Goal: Transaction & Acquisition: Obtain resource

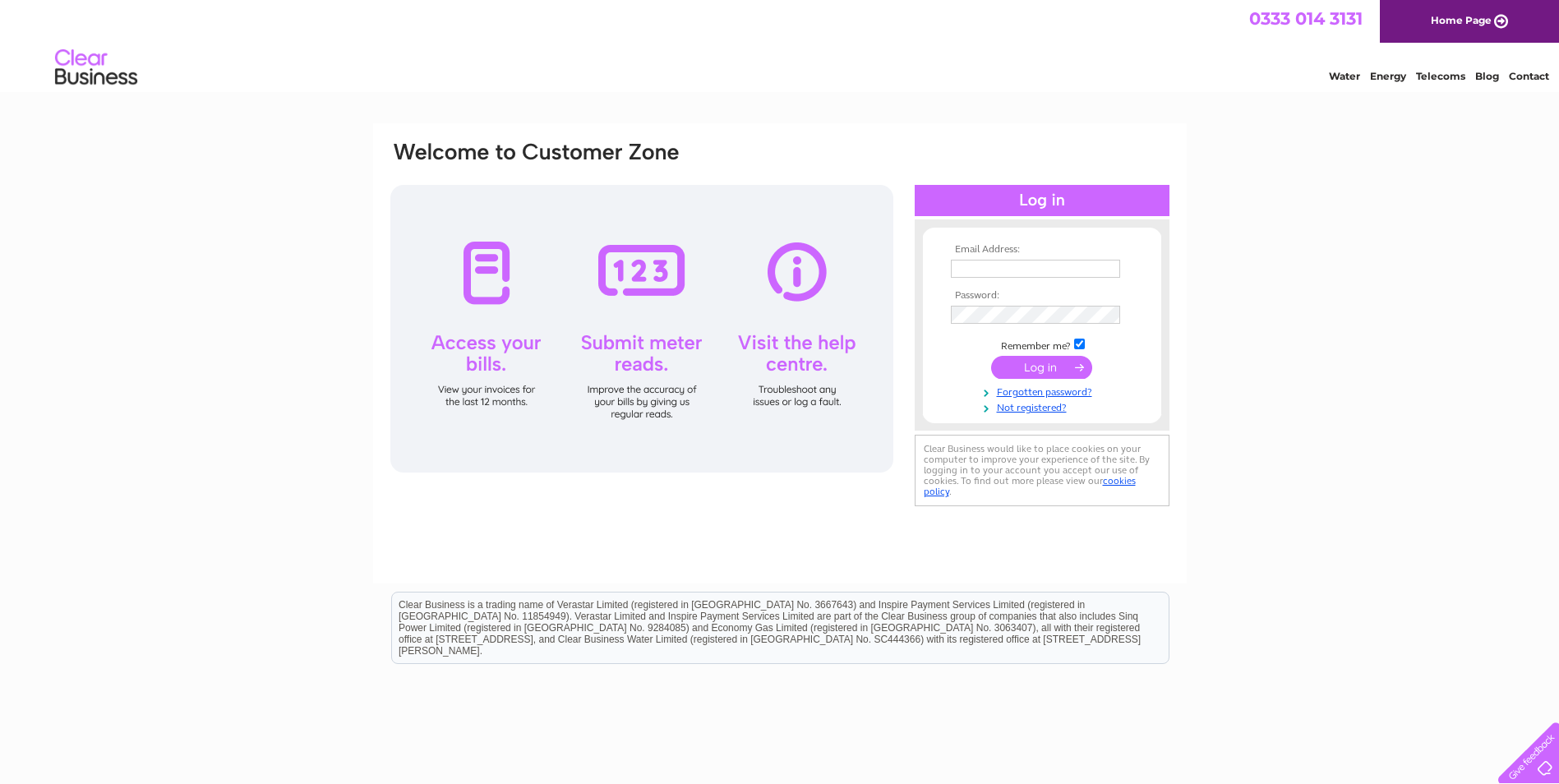
click at [1017, 270] on input "text" at bounding box center [1035, 268] width 169 height 18
type input "[PERSON_NAME][EMAIL_ADDRESS][DOMAIN_NAME]"
click at [1051, 369] on input "submit" at bounding box center [1041, 369] width 101 height 23
click at [1033, 363] on input "submit" at bounding box center [1041, 367] width 101 height 23
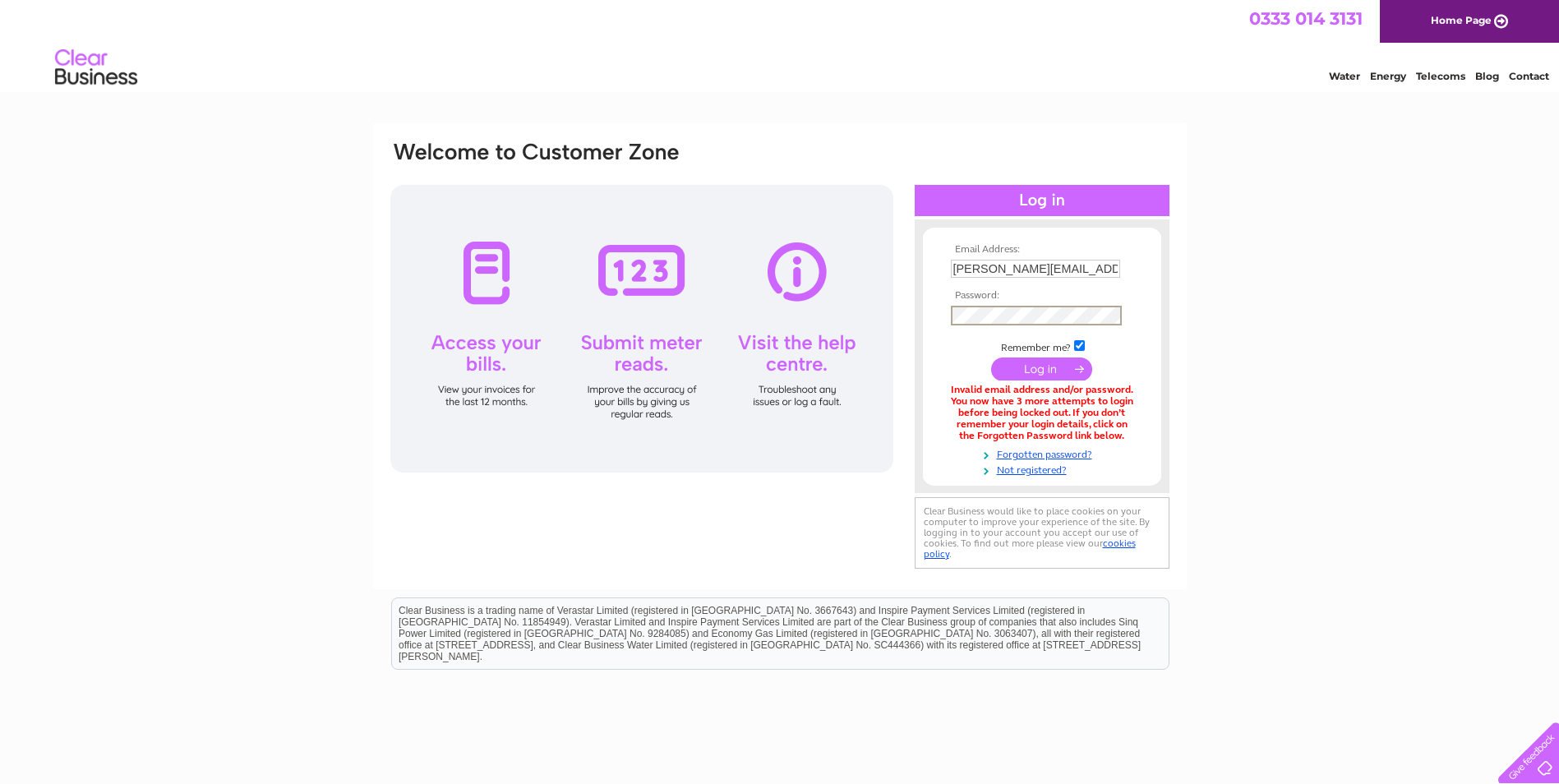
click at [1037, 366] on input "submit" at bounding box center [1041, 369] width 101 height 23
click at [1046, 453] on link "Forgotten password?" at bounding box center [1044, 451] width 186 height 15
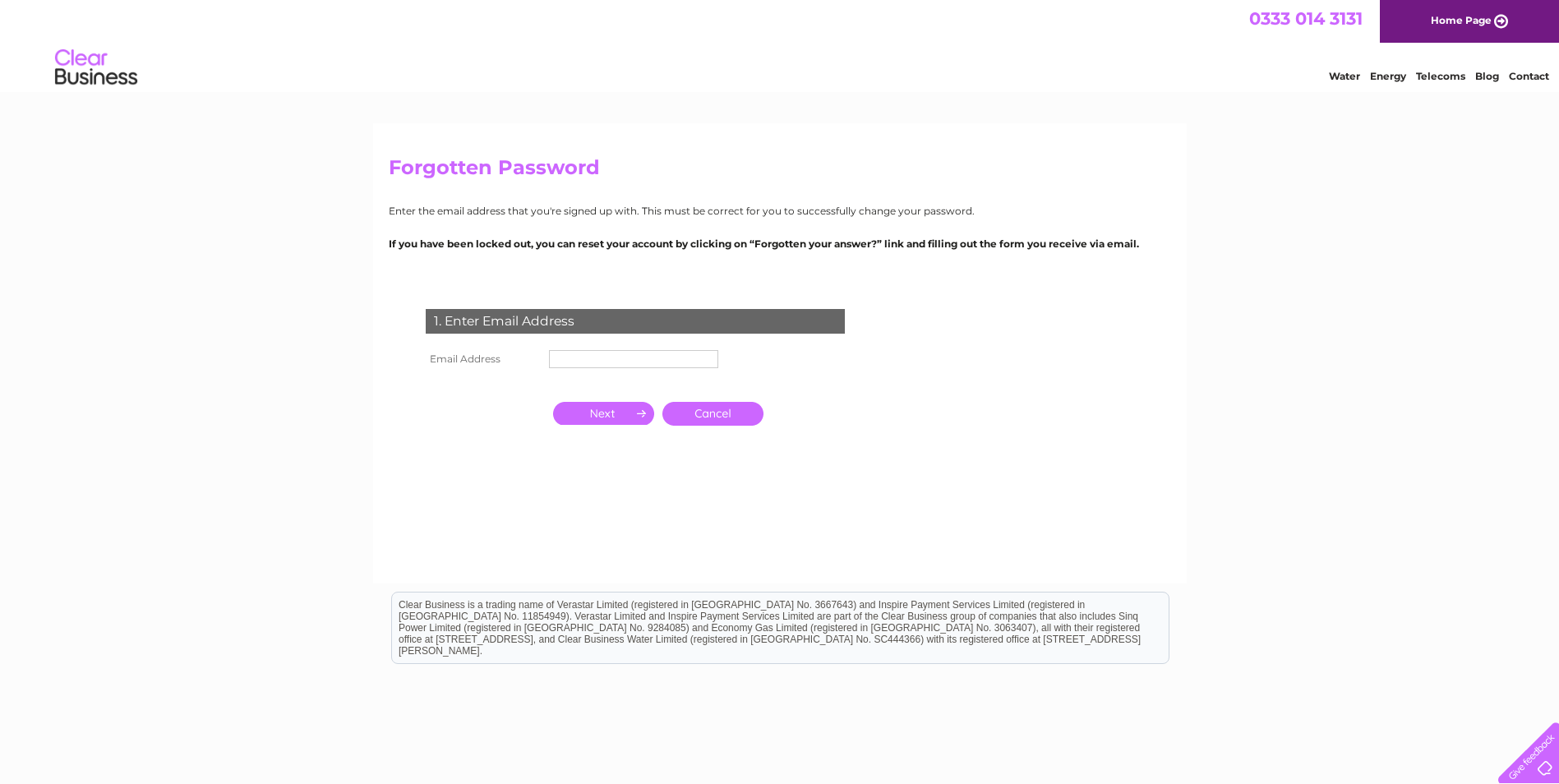
click at [646, 348] on td at bounding box center [633, 358] width 177 height 26
click at [648, 361] on input "text" at bounding box center [634, 359] width 171 height 20
type input "g.hession@sky.com"
click at [603, 413] on input "button" at bounding box center [603, 415] width 101 height 23
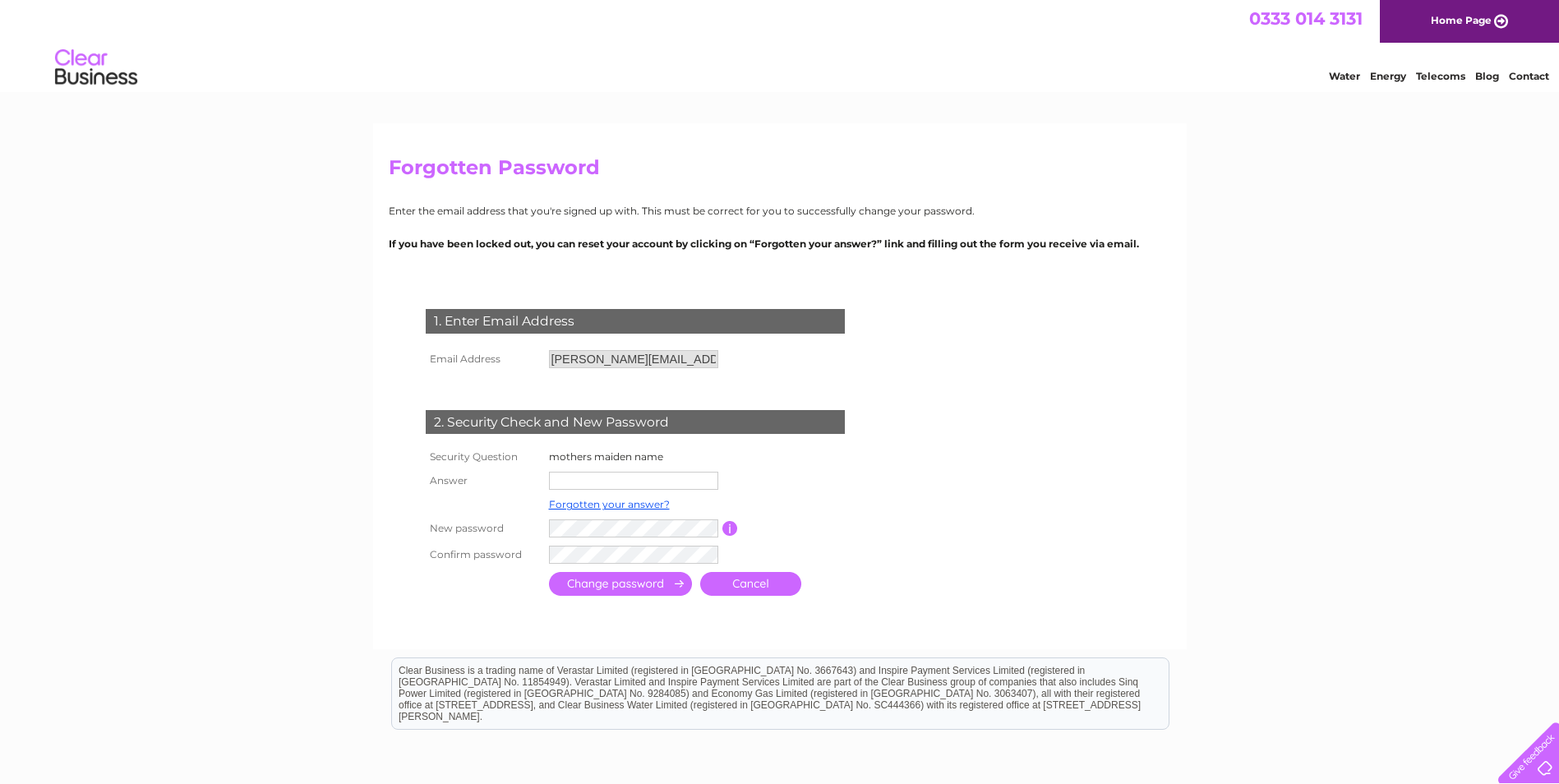
click at [616, 483] on input "text" at bounding box center [633, 480] width 169 height 18
type input "rowan"
click at [618, 581] on input "submit" at bounding box center [621, 586] width 143 height 24
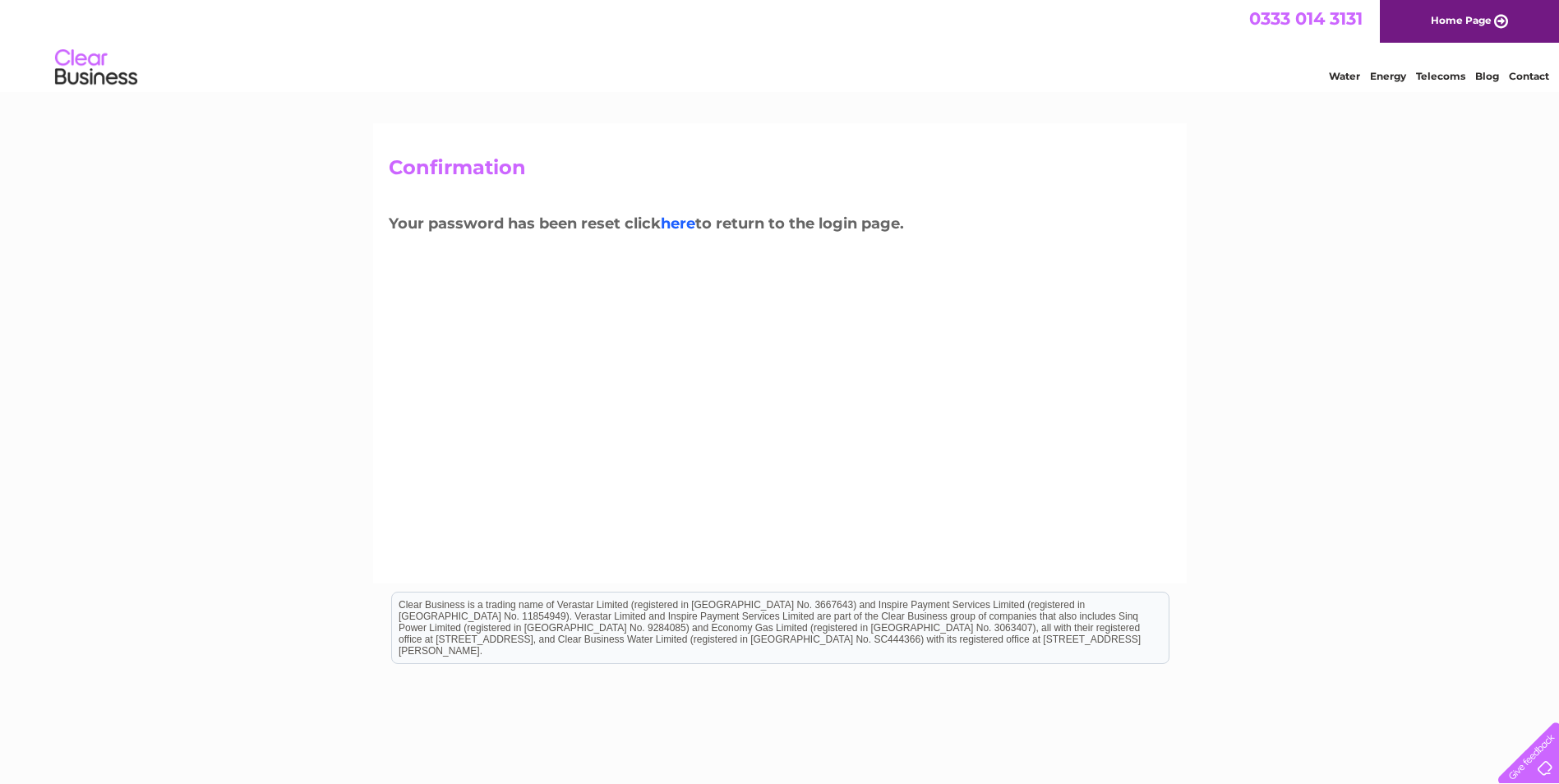
click at [685, 220] on link "here" at bounding box center [678, 223] width 35 height 18
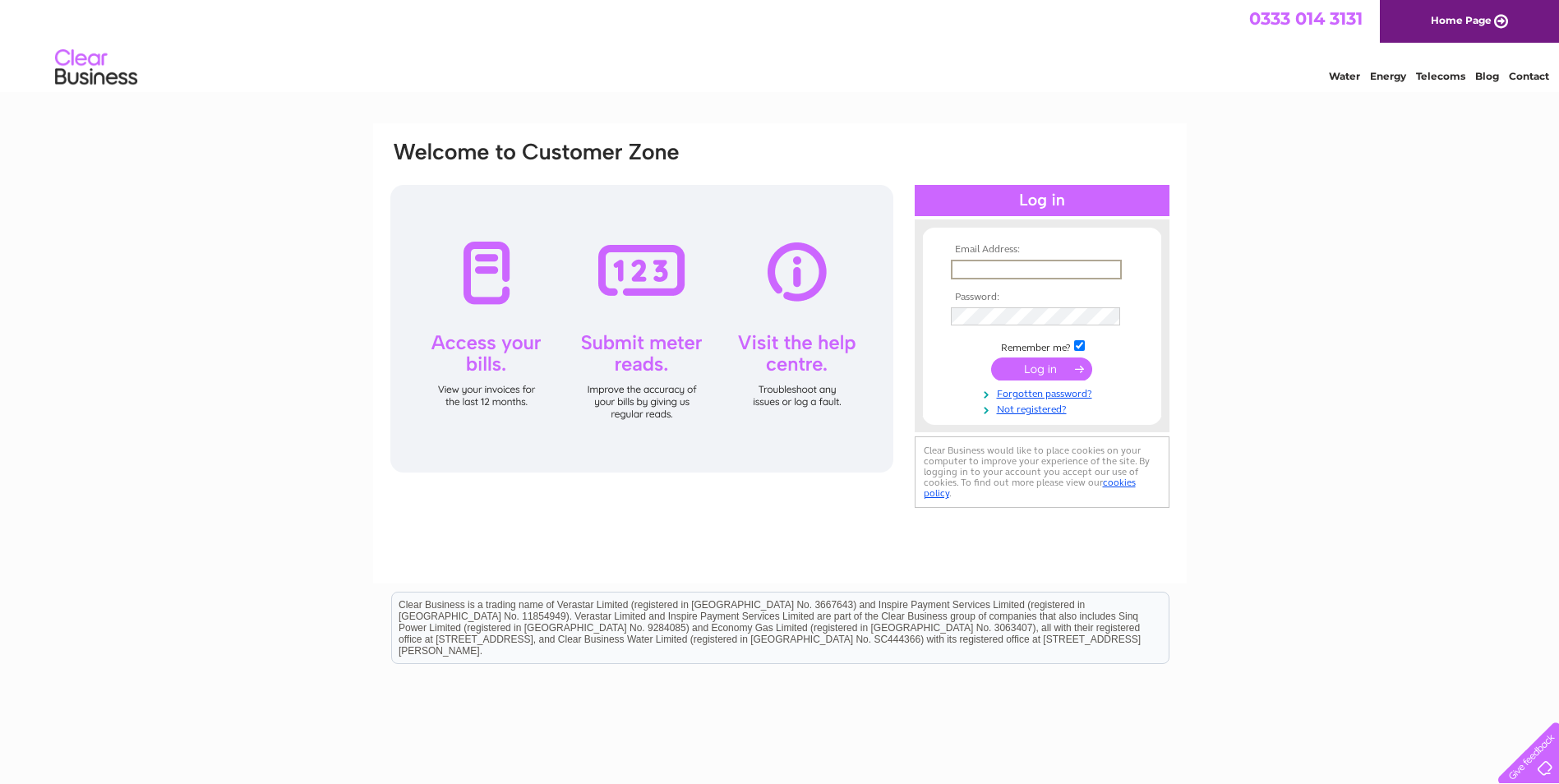
click at [976, 264] on input "text" at bounding box center [1036, 269] width 171 height 20
type input "[PERSON_NAME][EMAIL_ADDRESS][DOMAIN_NAME]"
click at [1034, 367] on input "submit" at bounding box center [1041, 369] width 101 height 23
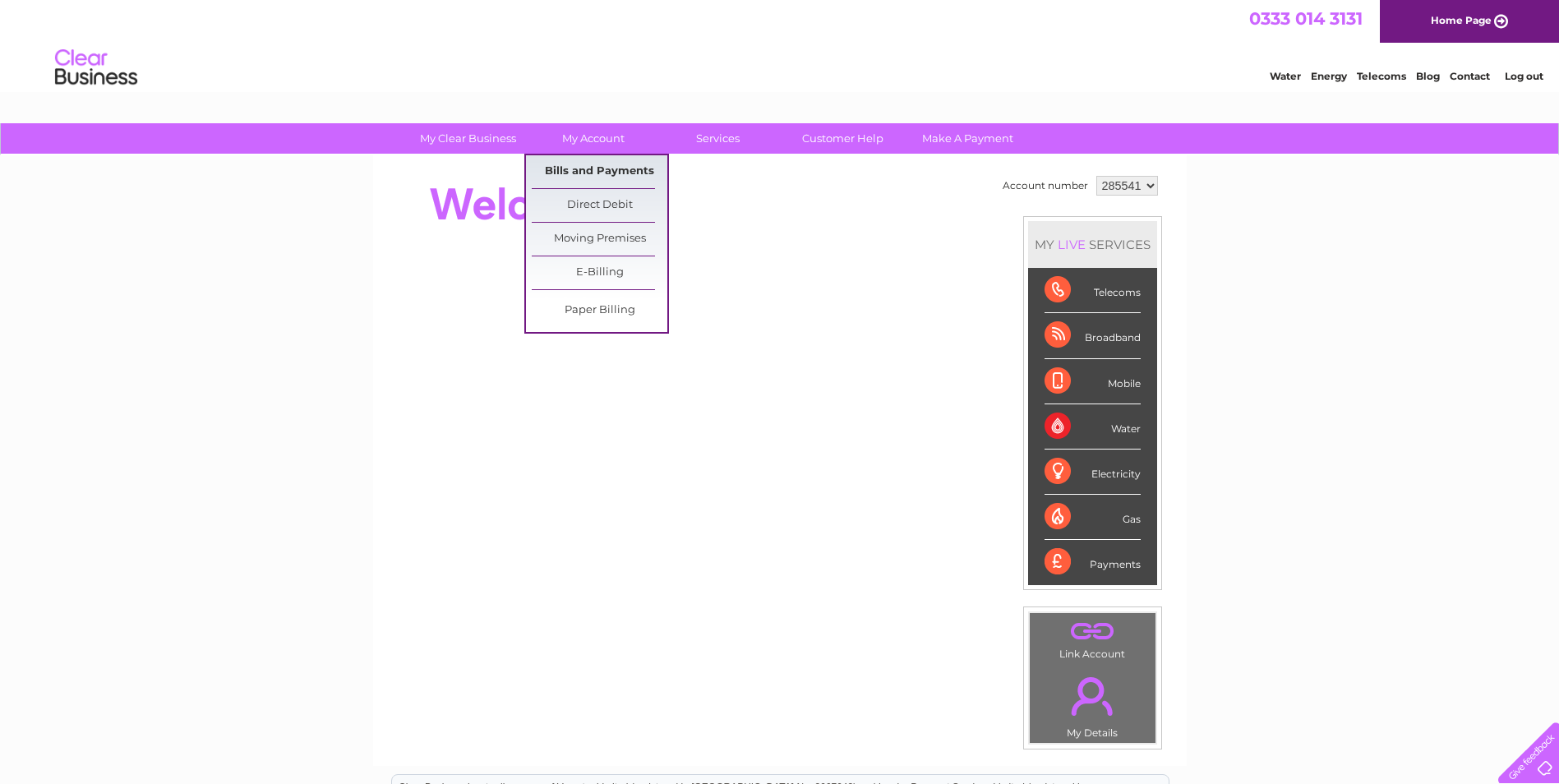
click at [577, 169] on link "Bills and Payments" at bounding box center [599, 171] width 135 height 33
click at [583, 169] on link "Bills and Payments" at bounding box center [599, 171] width 135 height 33
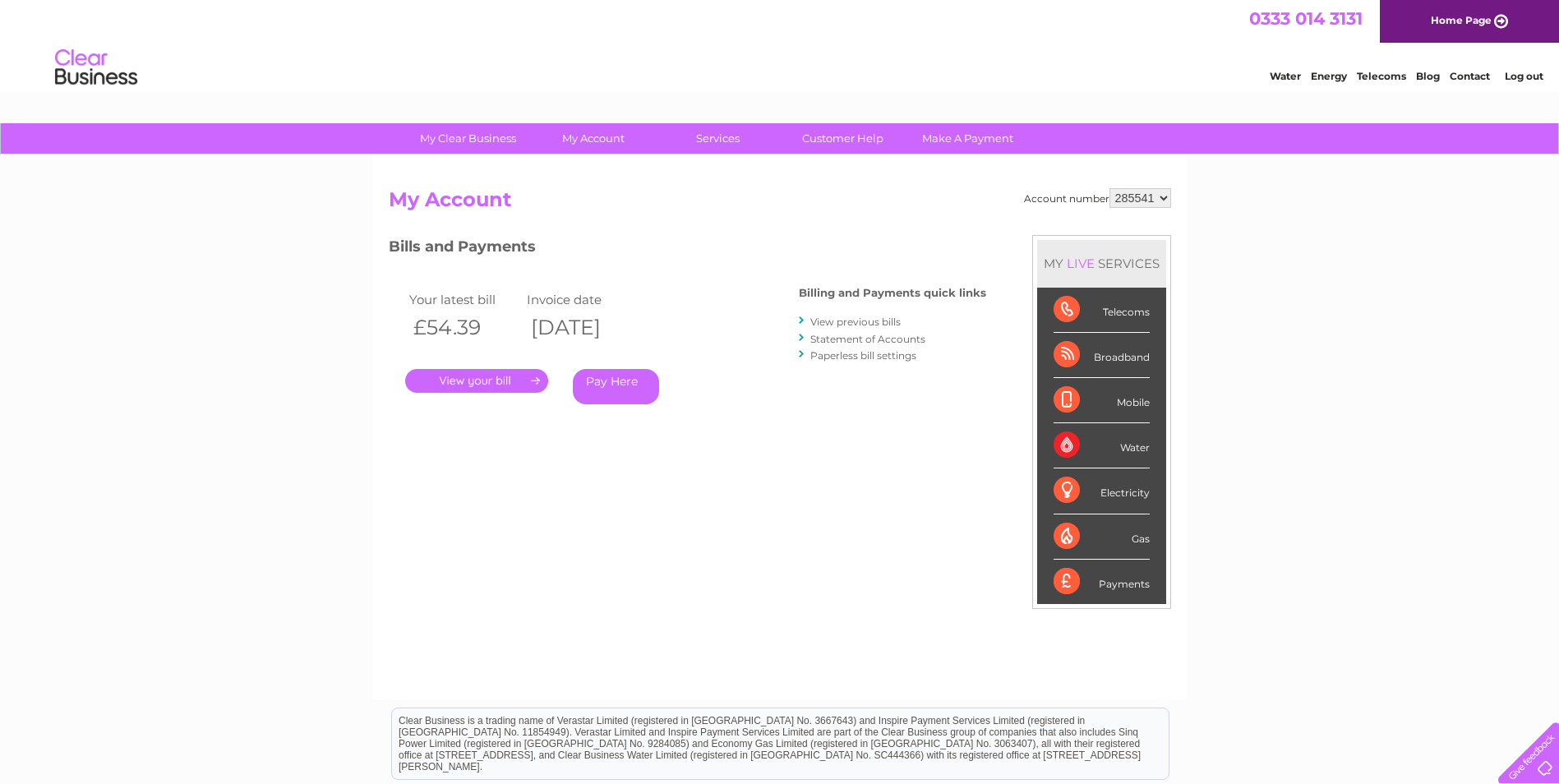
click at [885, 323] on link "View previous bills" at bounding box center [856, 322] width 90 height 12
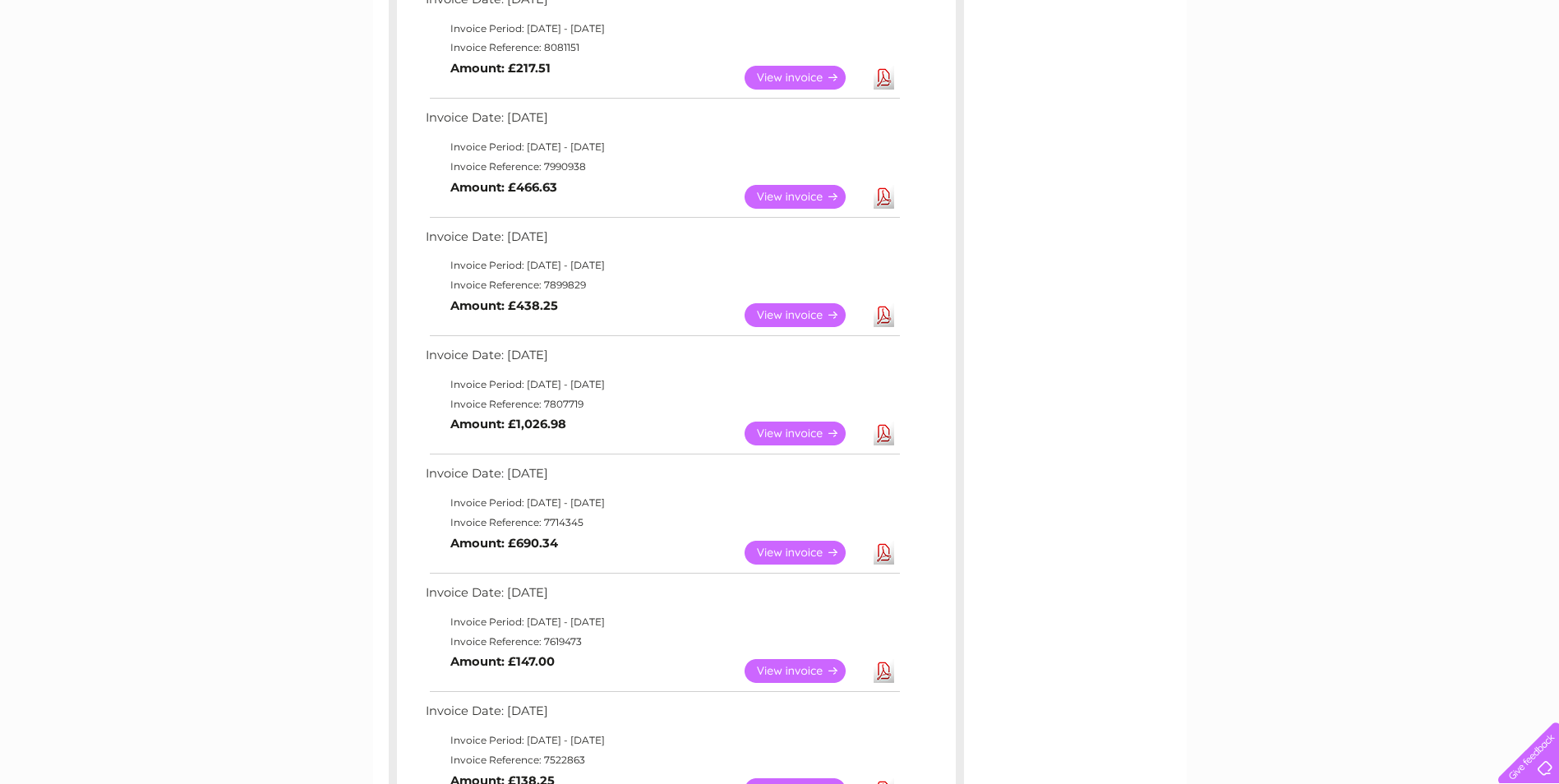
scroll to position [411, 0]
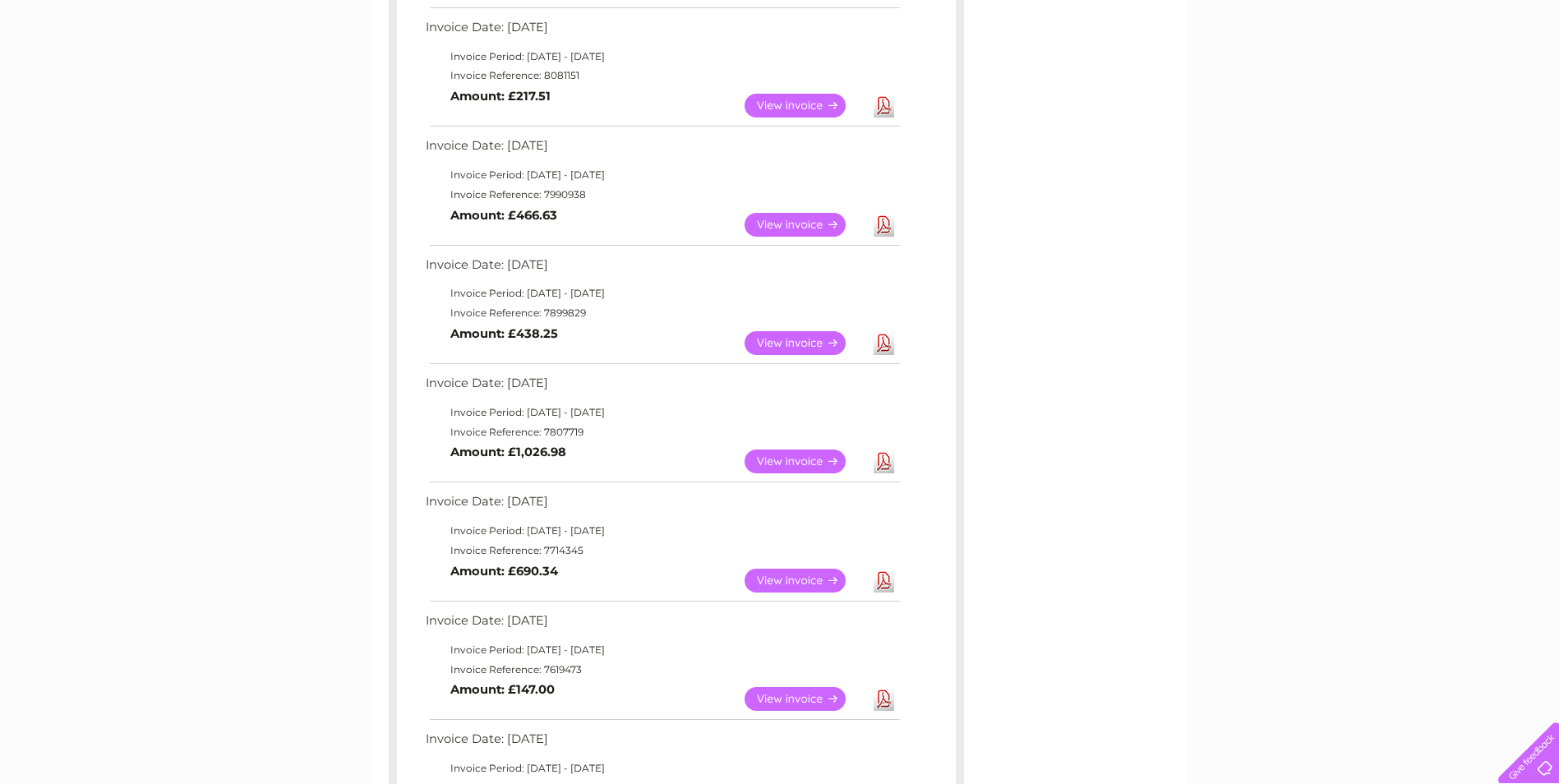
click at [788, 342] on link "View" at bounding box center [805, 343] width 121 height 24
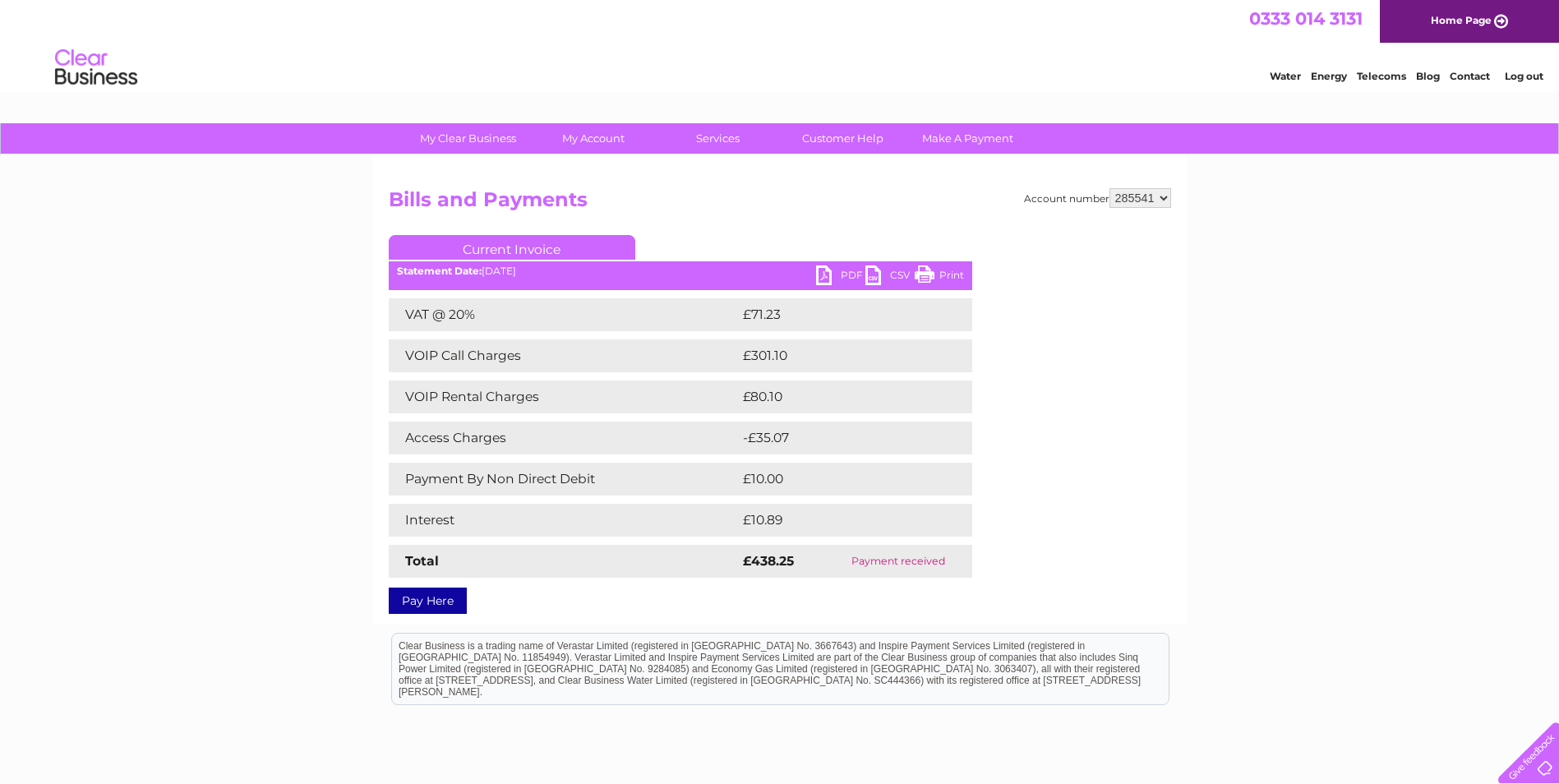
click at [823, 276] on link "PDF" at bounding box center [840, 278] width 49 height 24
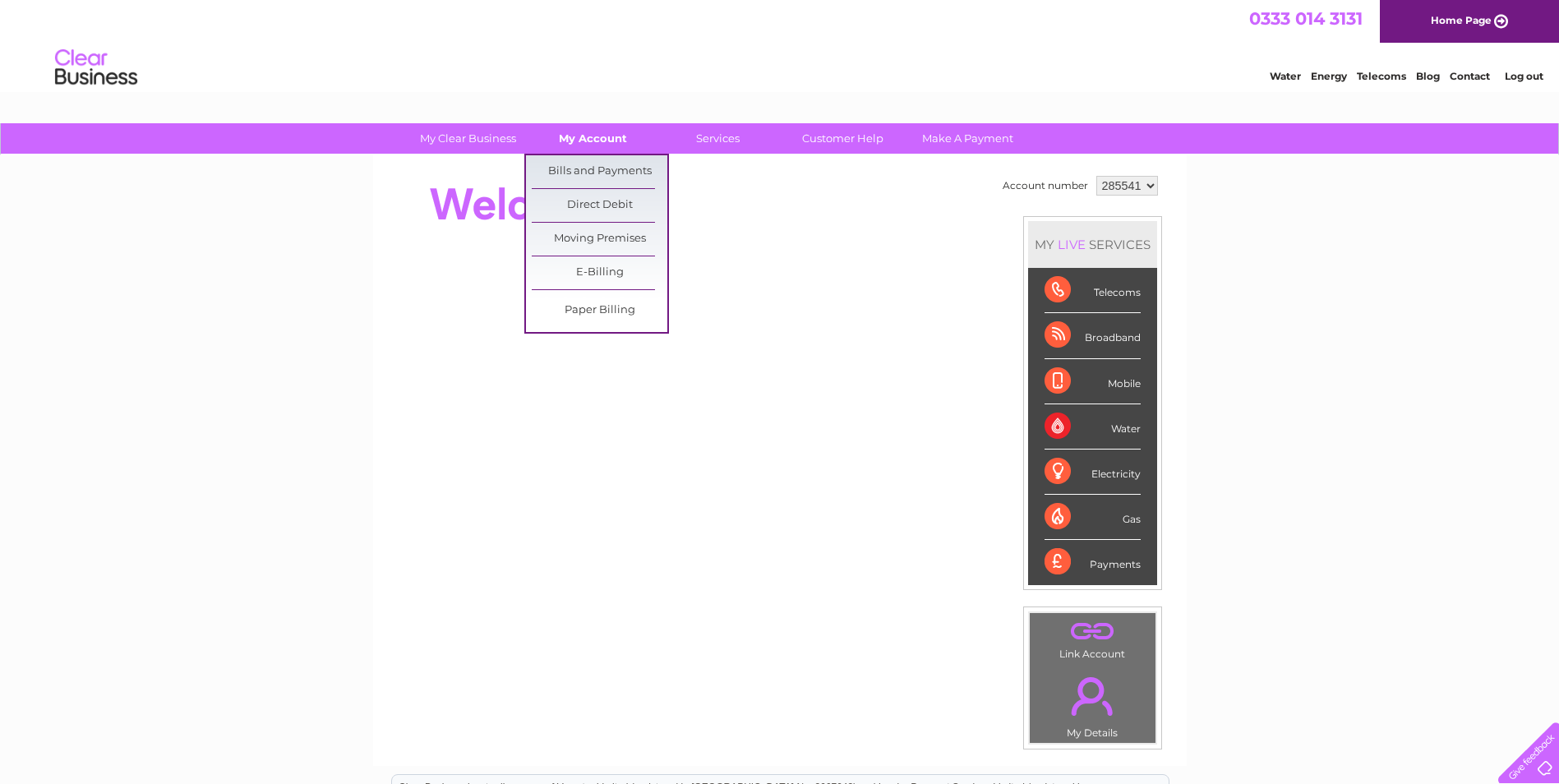
click at [600, 144] on link "My Account" at bounding box center [593, 139] width 135 height 31
click at [603, 174] on link "Bills and Payments" at bounding box center [599, 171] width 135 height 33
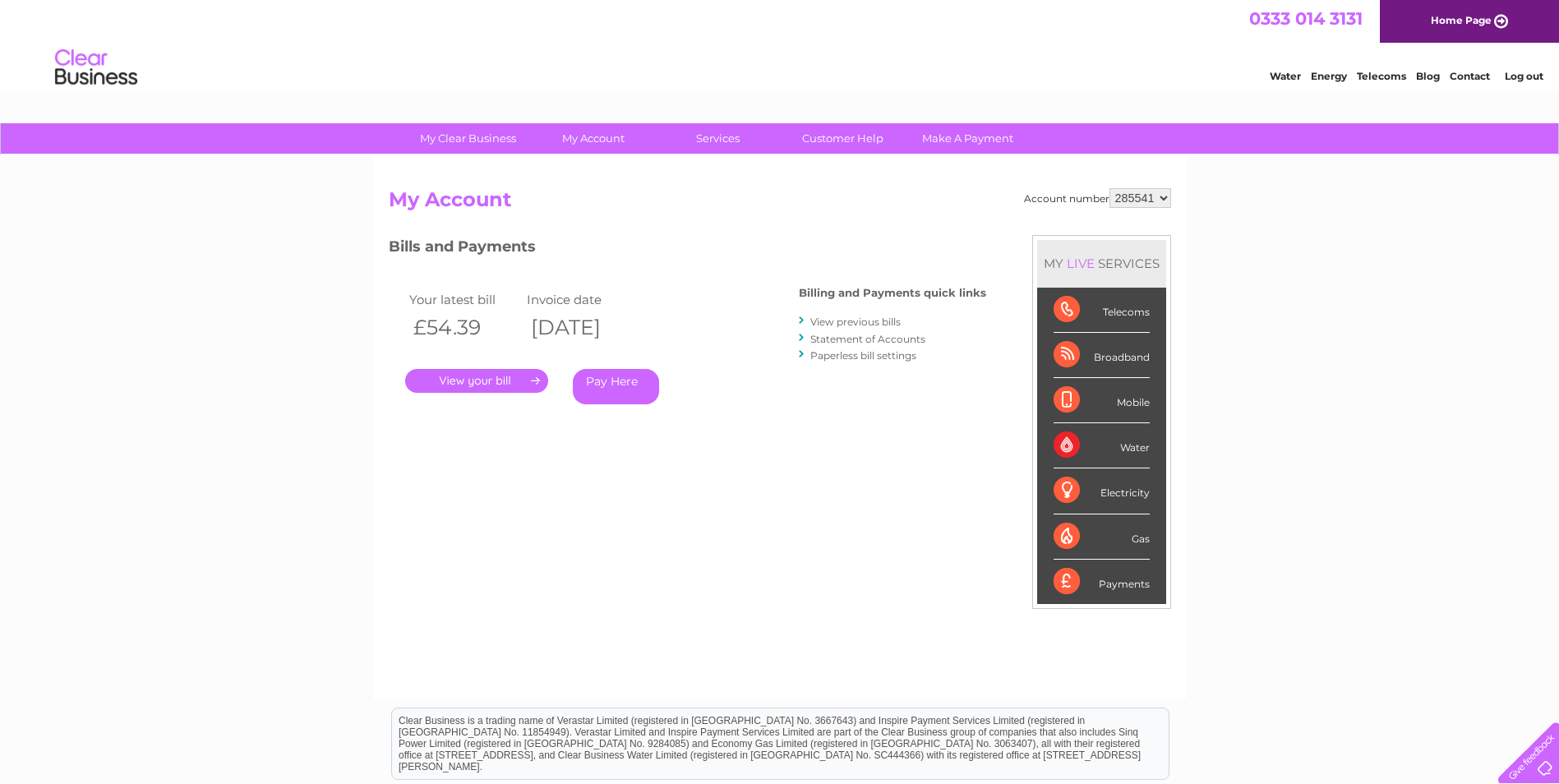
click at [858, 319] on link "View previous bills" at bounding box center [856, 322] width 90 height 12
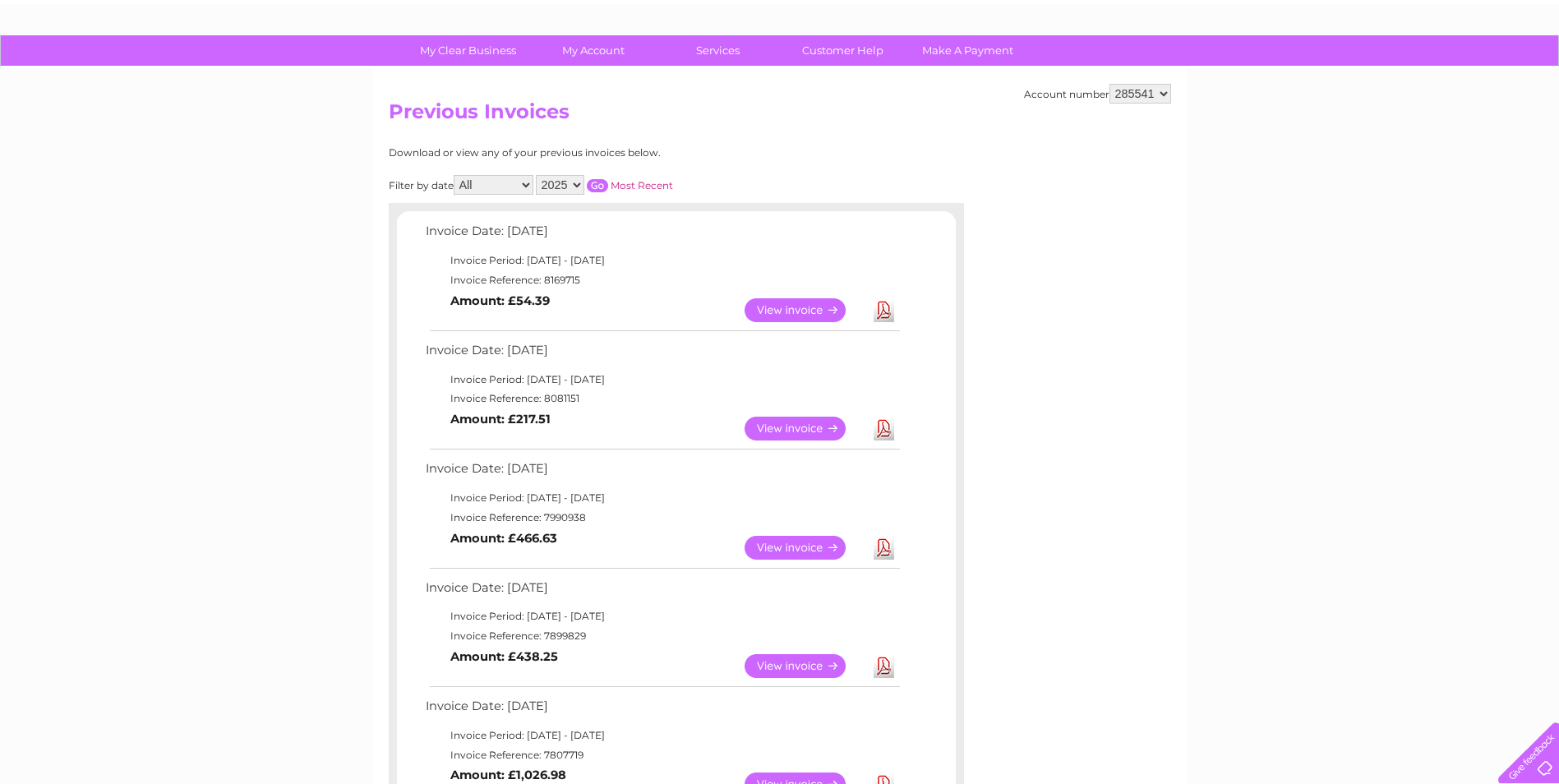
scroll to position [164, 0]
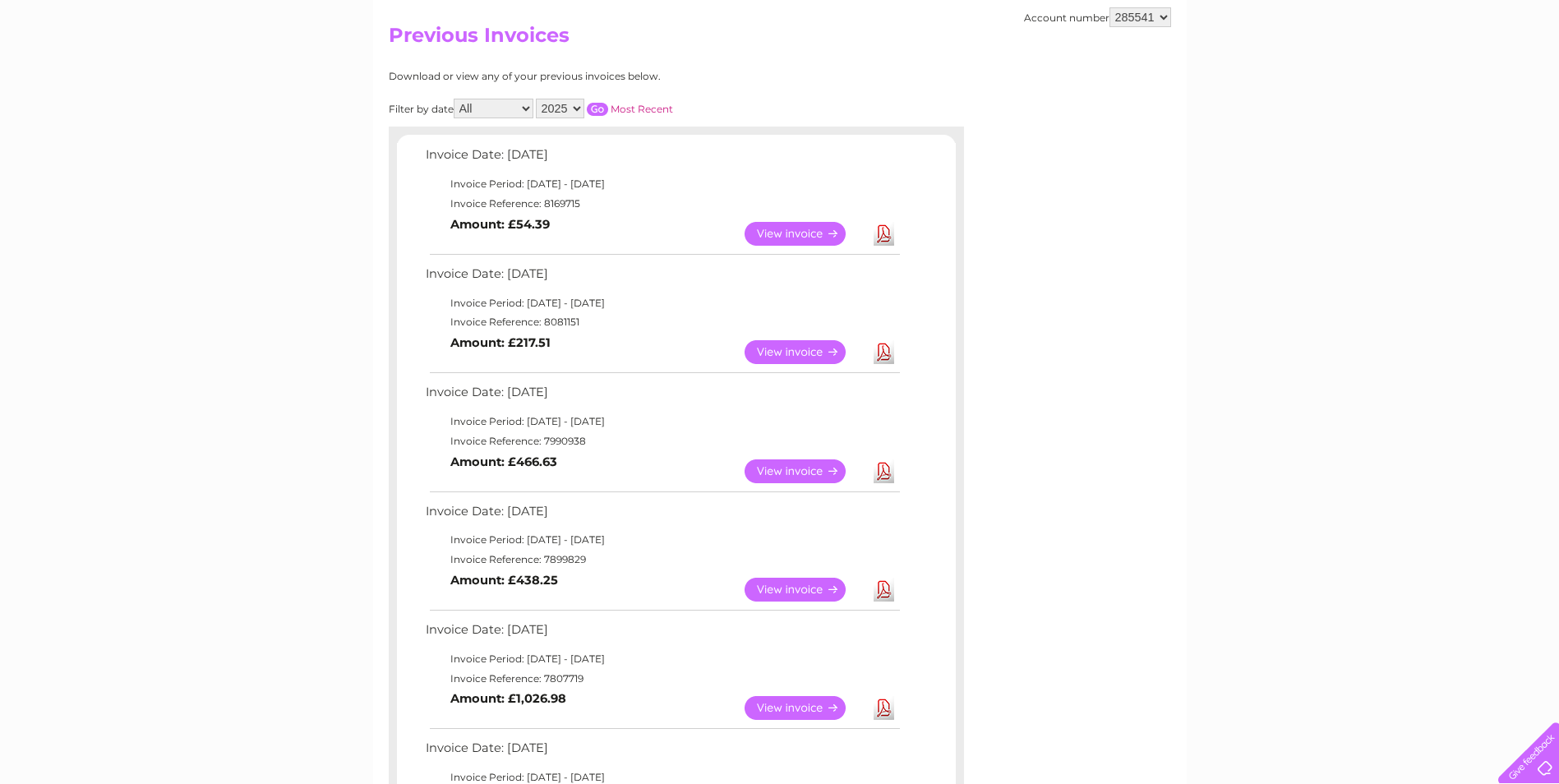
click at [772, 470] on link "View" at bounding box center [805, 471] width 121 height 24
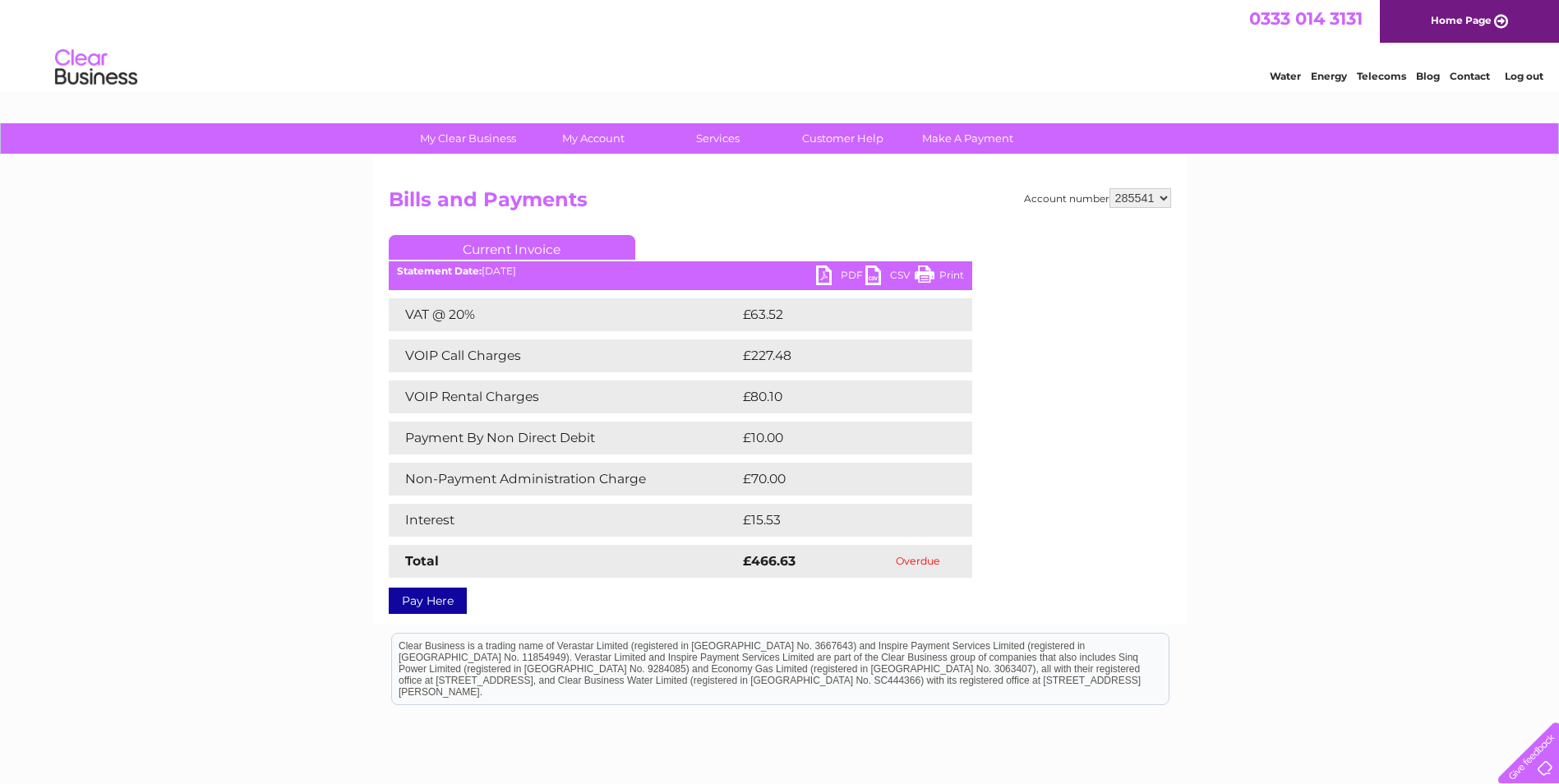
click at [824, 274] on link "PDF" at bounding box center [840, 278] width 49 height 24
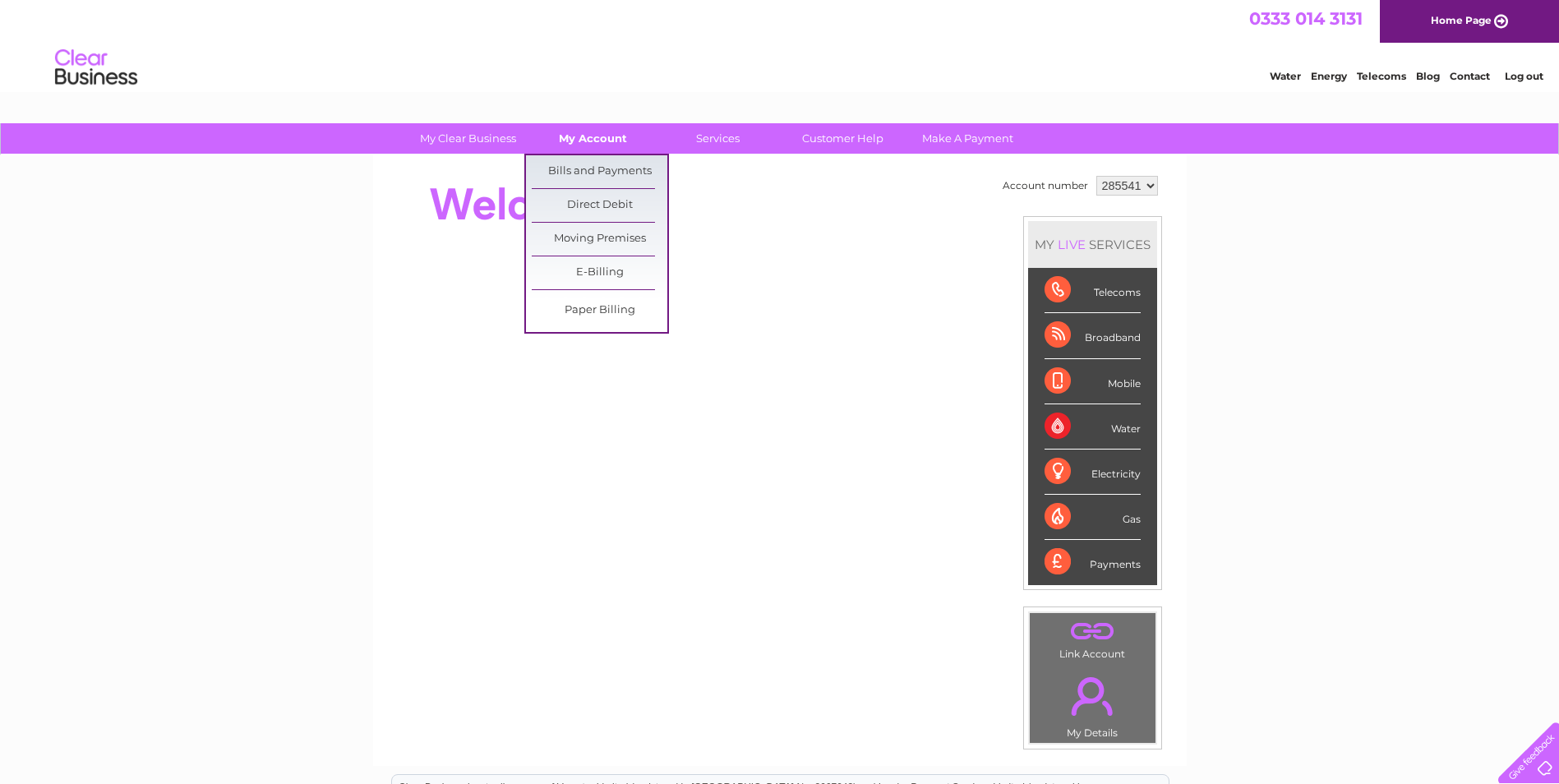
click at [589, 139] on link "My Account" at bounding box center [593, 139] width 135 height 31
click at [594, 171] on link "Bills and Payments" at bounding box center [599, 171] width 135 height 33
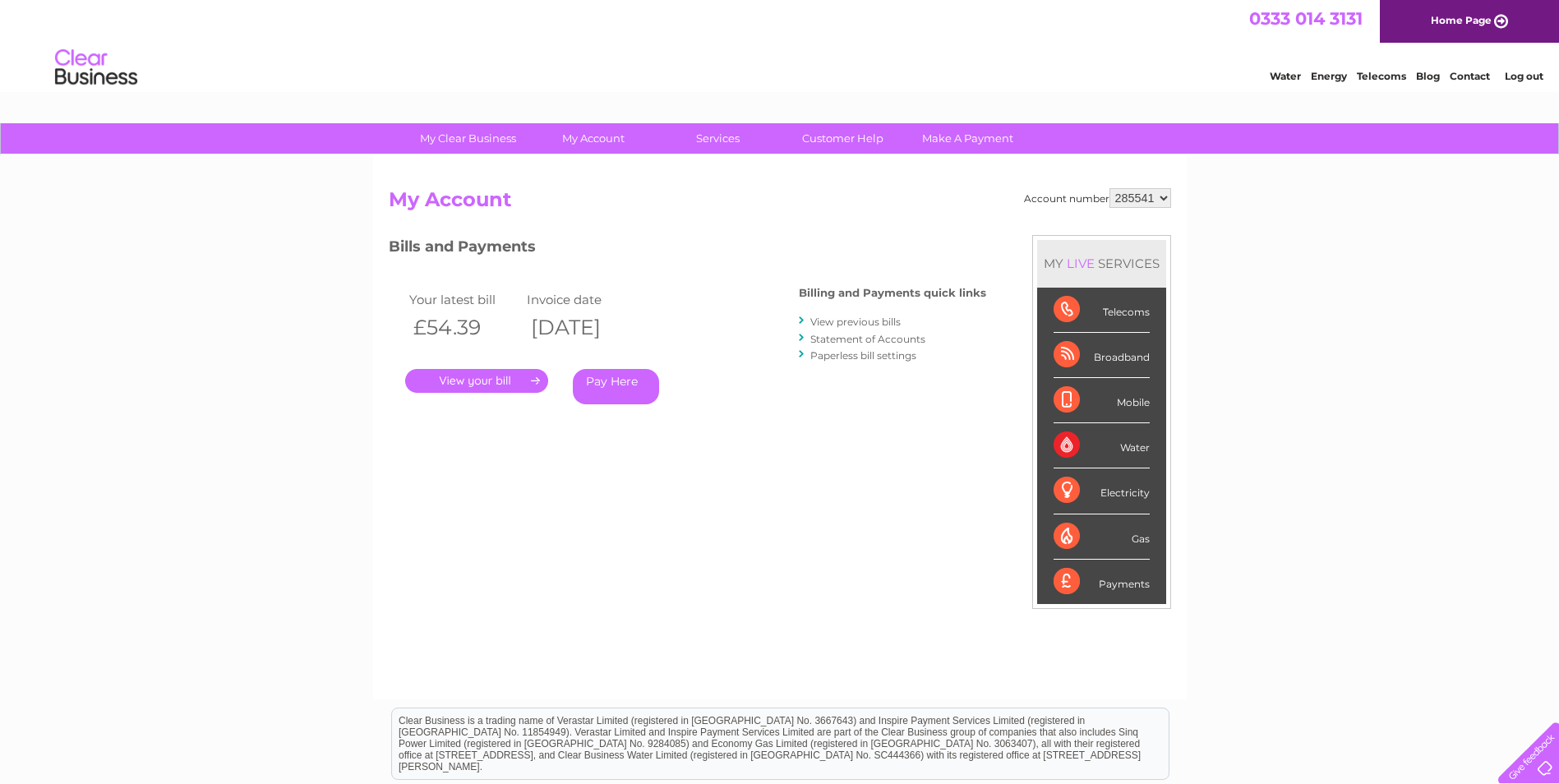
click at [824, 323] on link "View previous bills" at bounding box center [856, 322] width 90 height 12
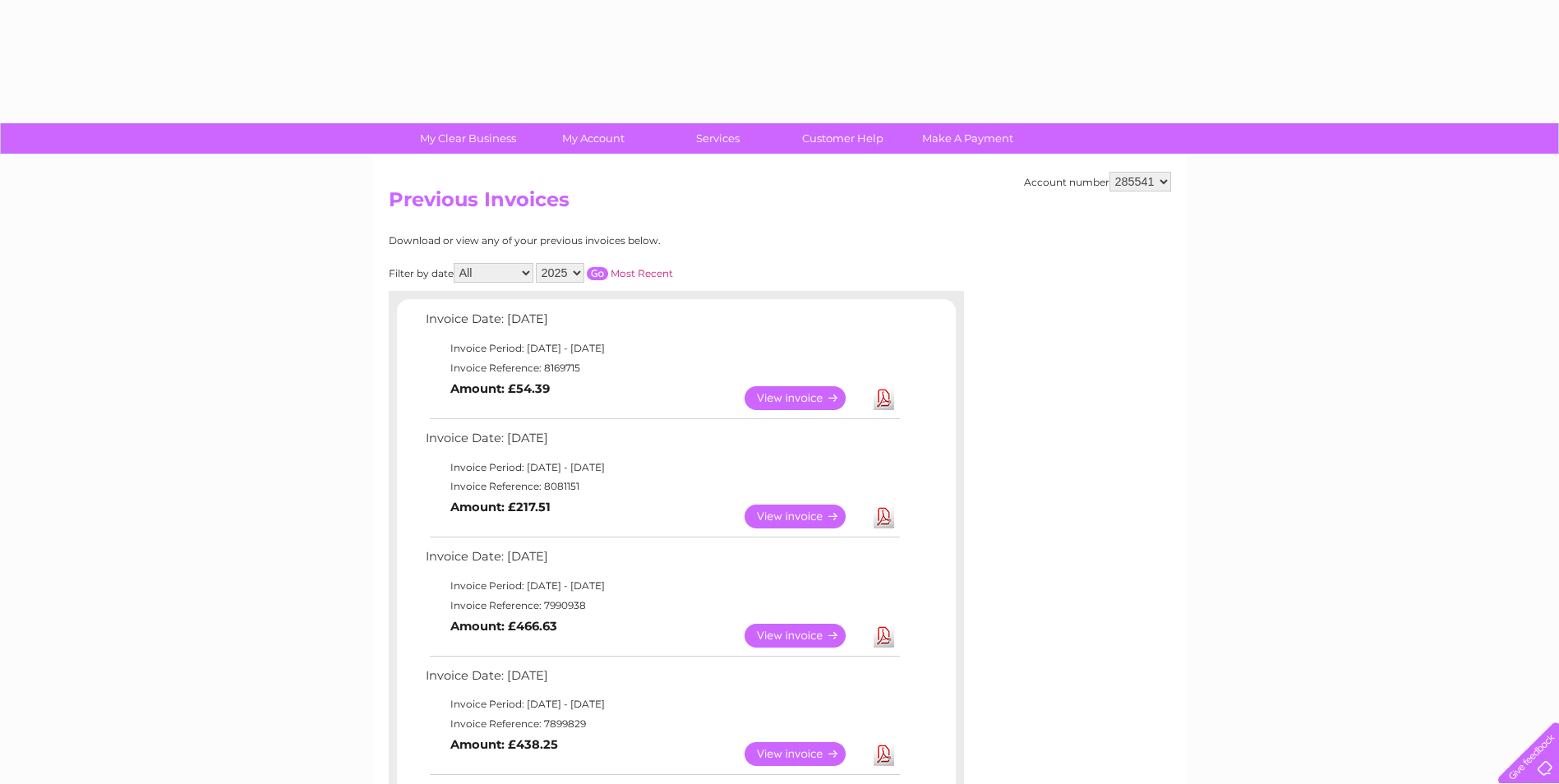
click at [826, 321] on td "Invoice Date: [DATE]" at bounding box center [662, 323] width 481 height 31
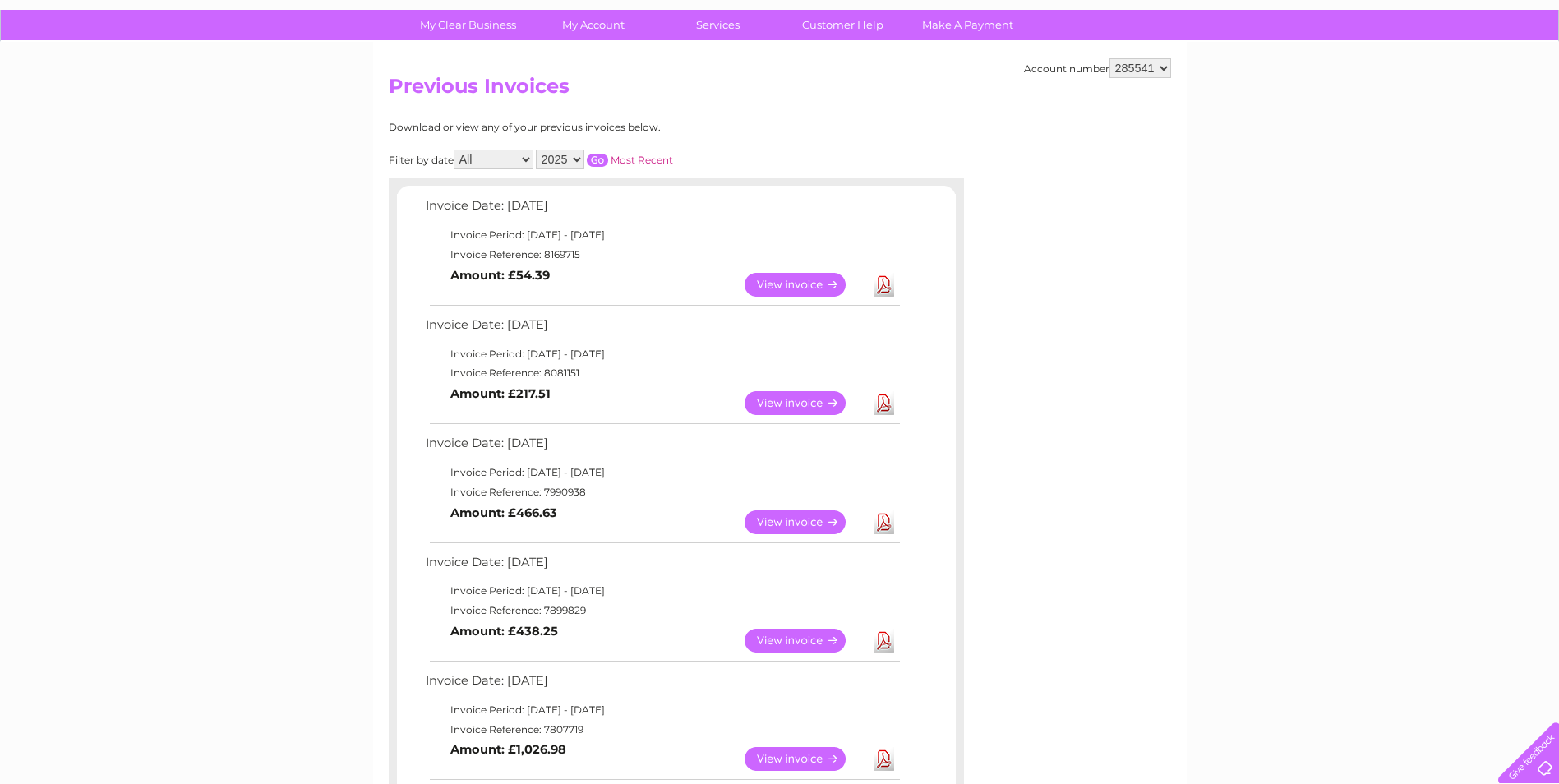
scroll to position [164, 0]
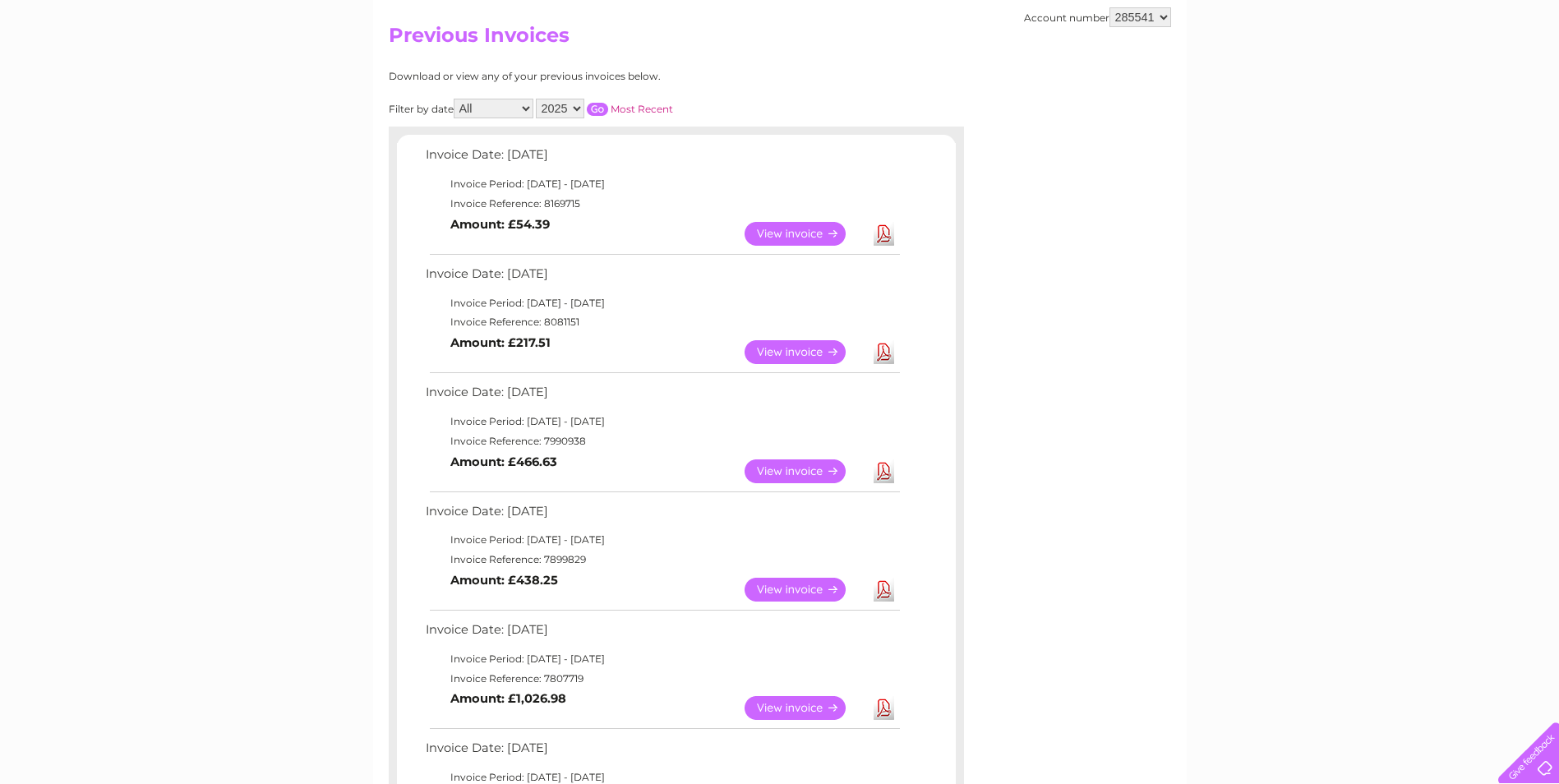
click at [770, 353] on link "View" at bounding box center [805, 352] width 121 height 24
click at [765, 353] on link "View" at bounding box center [805, 352] width 121 height 24
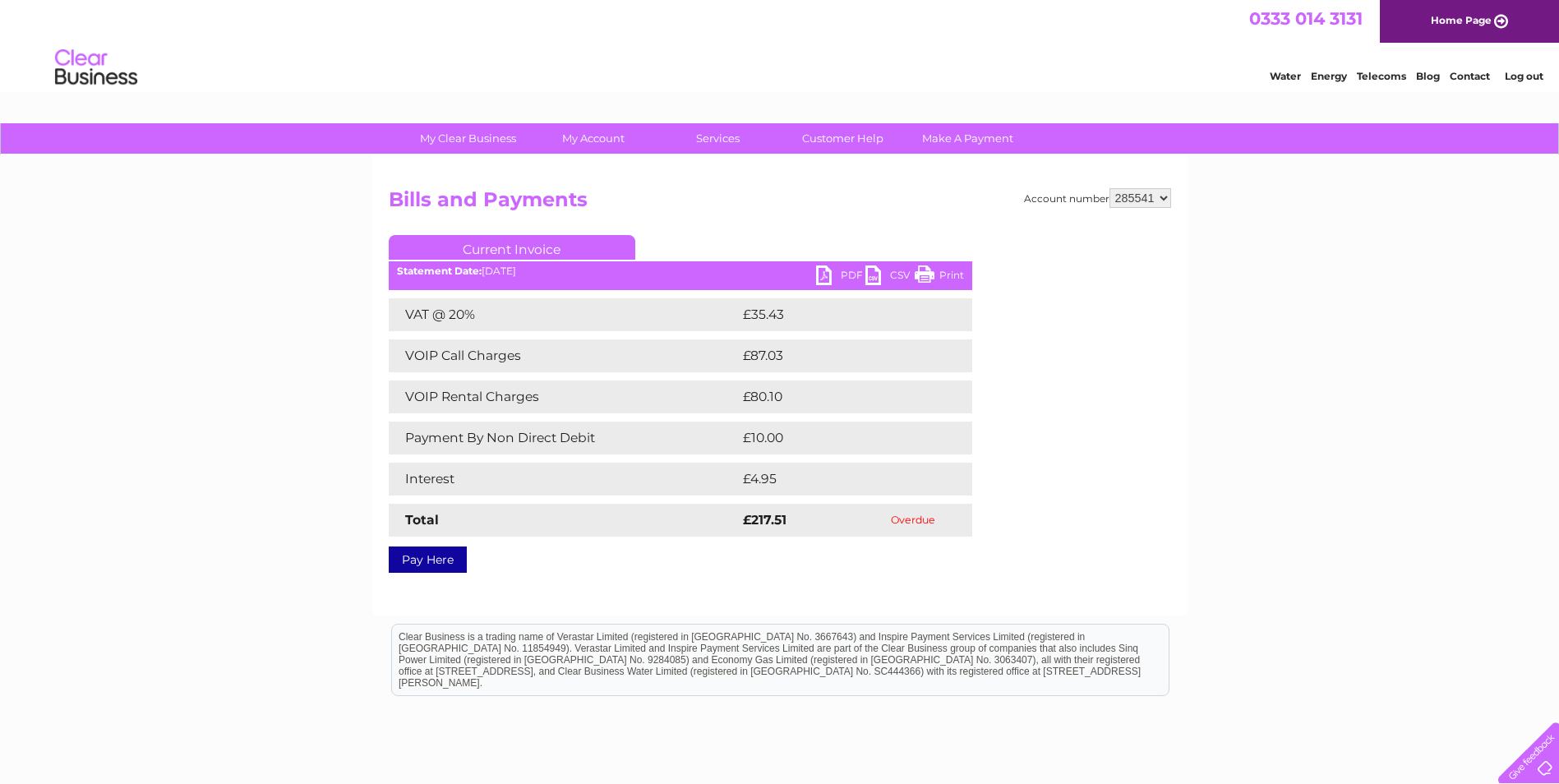
click at [825, 275] on link "PDF" at bounding box center [840, 278] width 49 height 24
click at [824, 275] on link "PDF" at bounding box center [840, 278] width 49 height 24
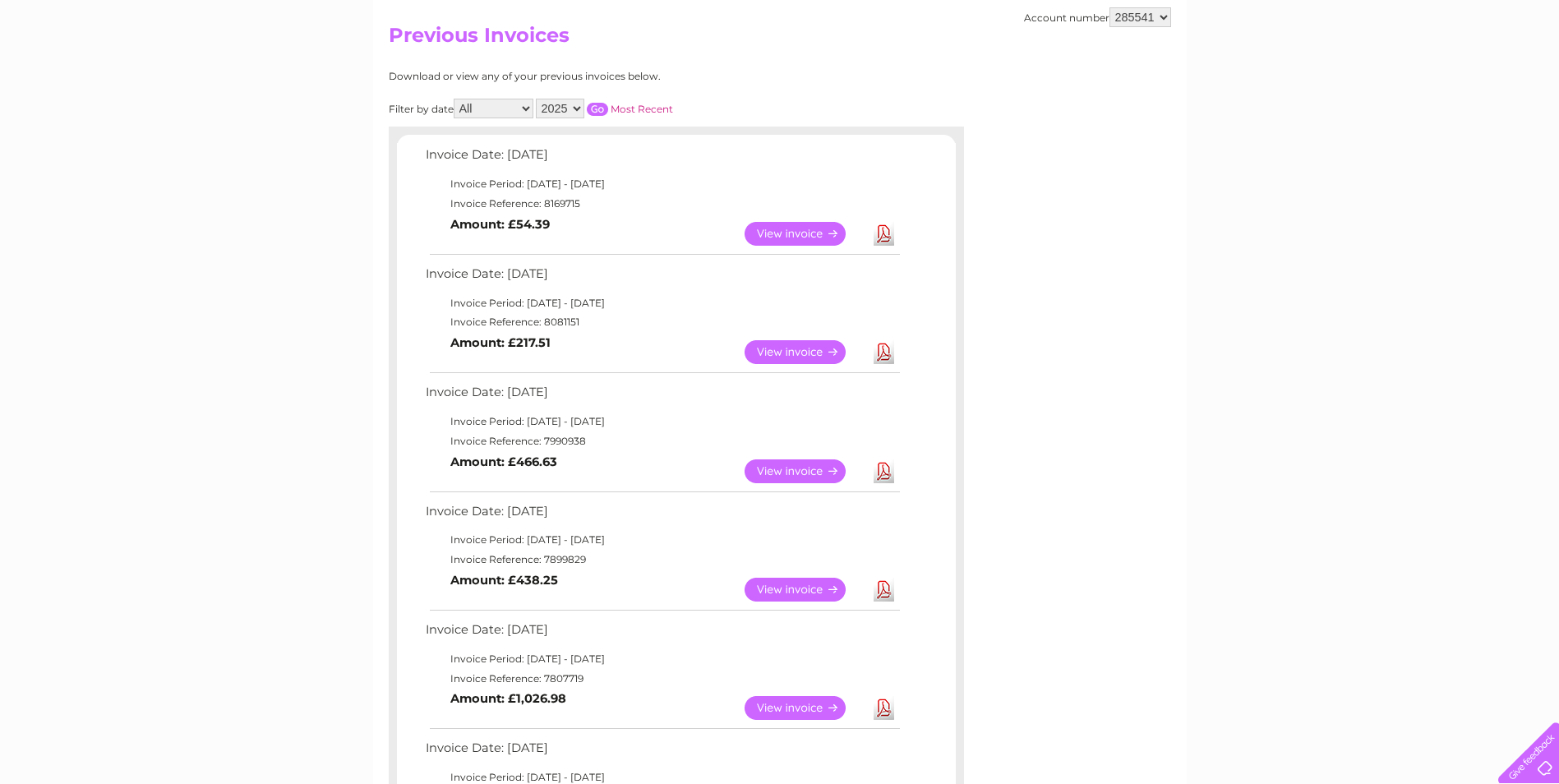
click at [790, 233] on link "View" at bounding box center [805, 234] width 121 height 24
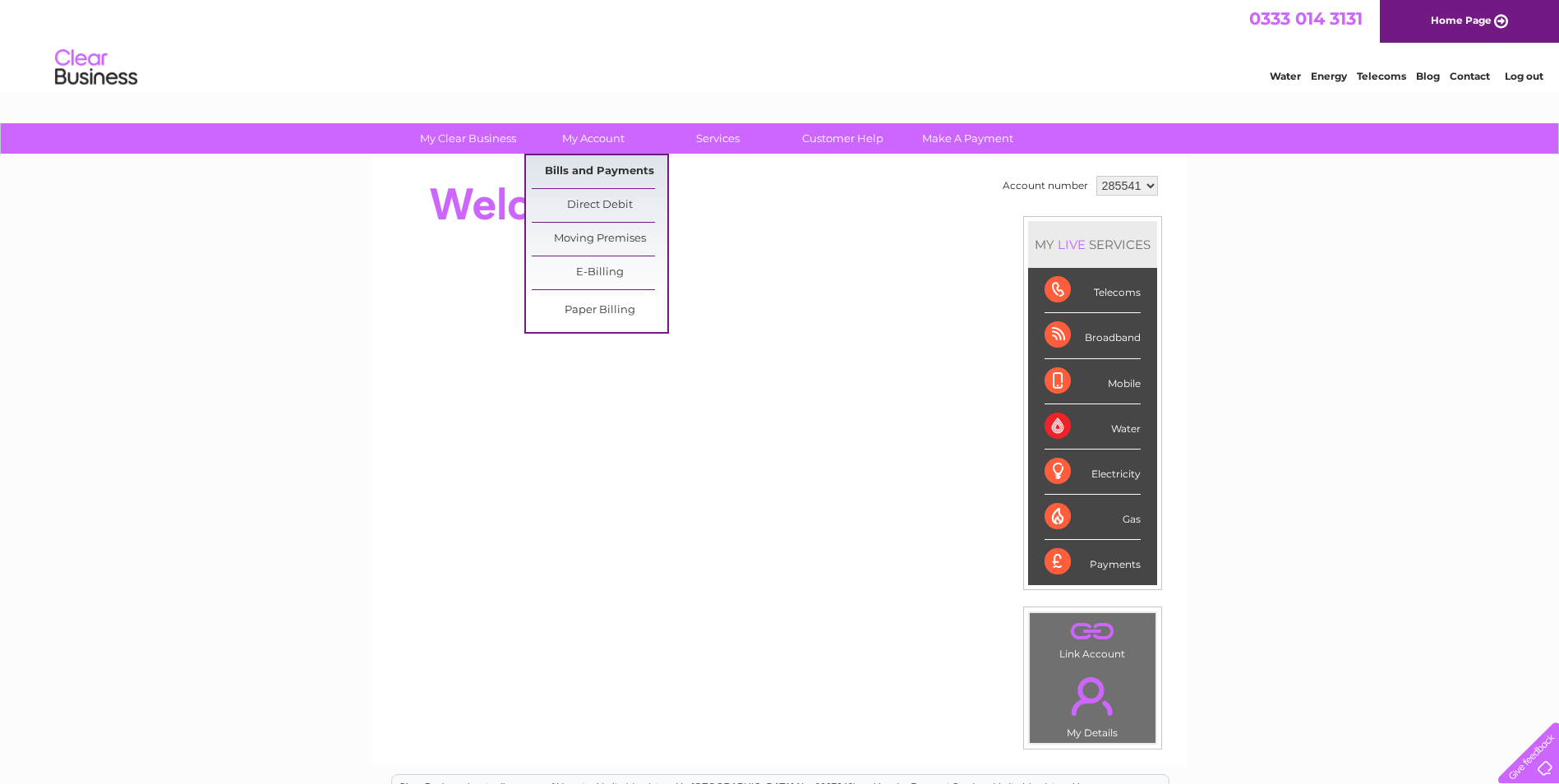
click at [593, 174] on link "Bills and Payments" at bounding box center [599, 171] width 135 height 33
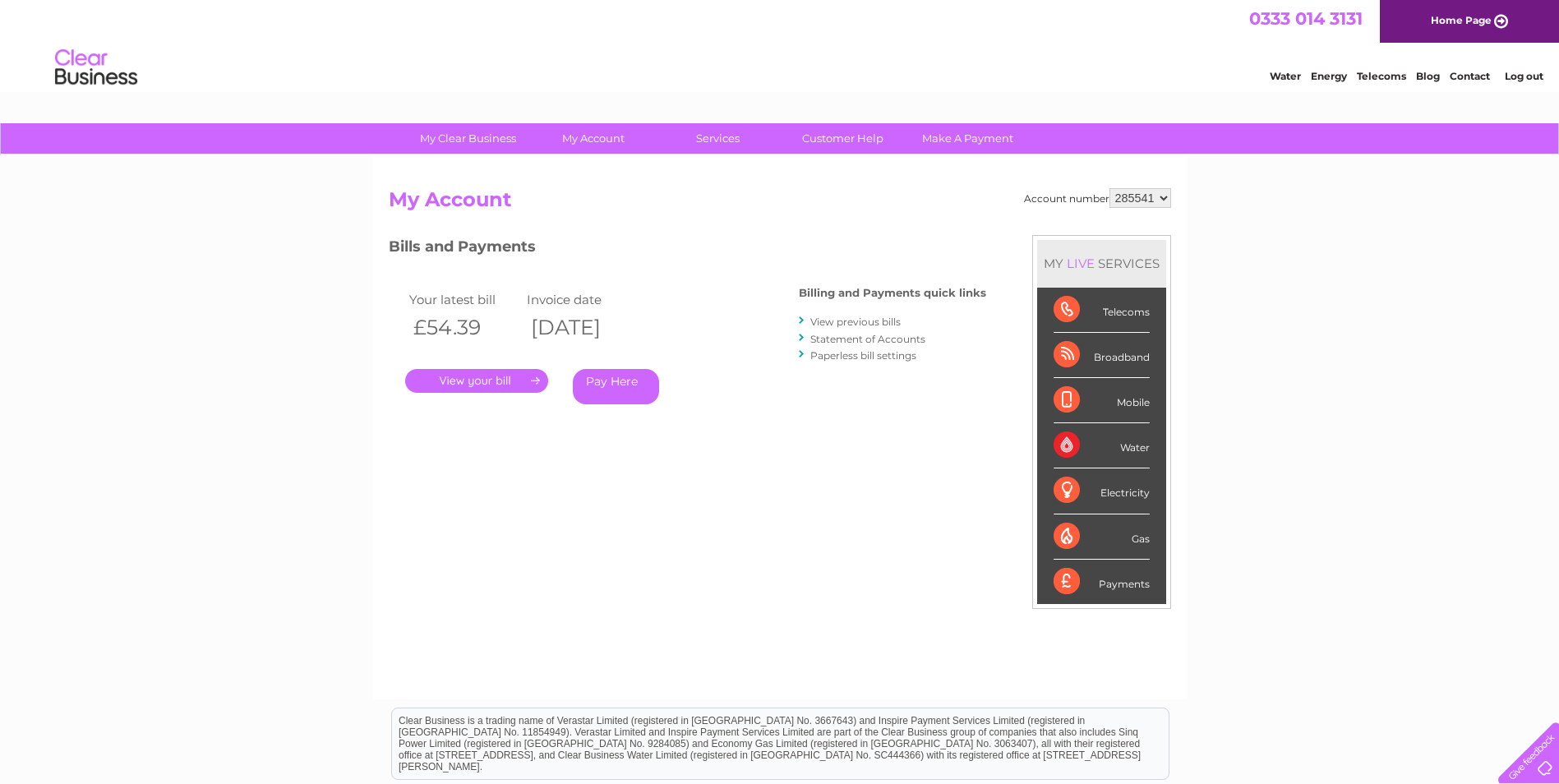
click at [464, 379] on link "." at bounding box center [477, 381] width 143 height 24
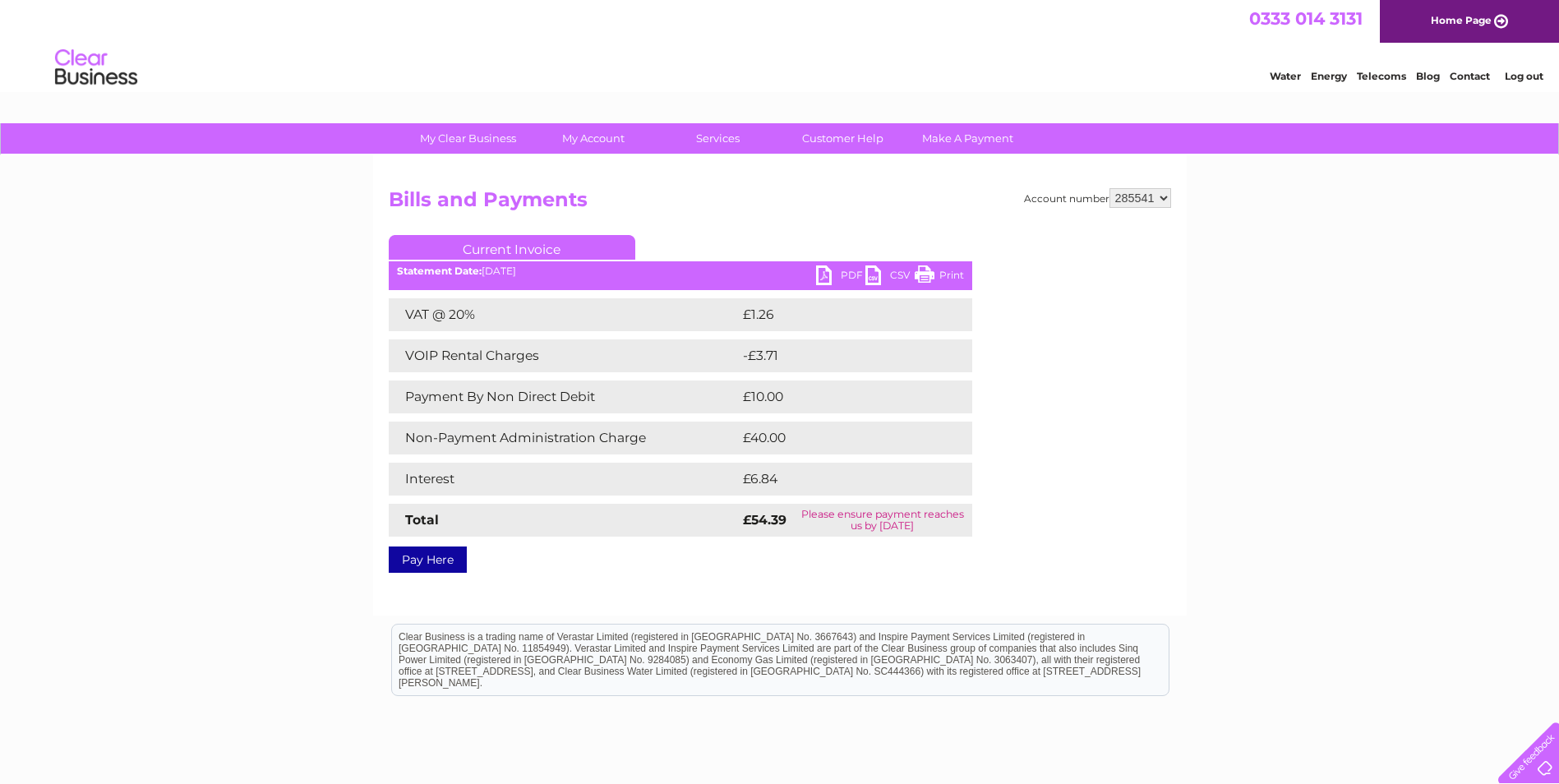
click at [826, 277] on link "PDF" at bounding box center [840, 278] width 49 height 24
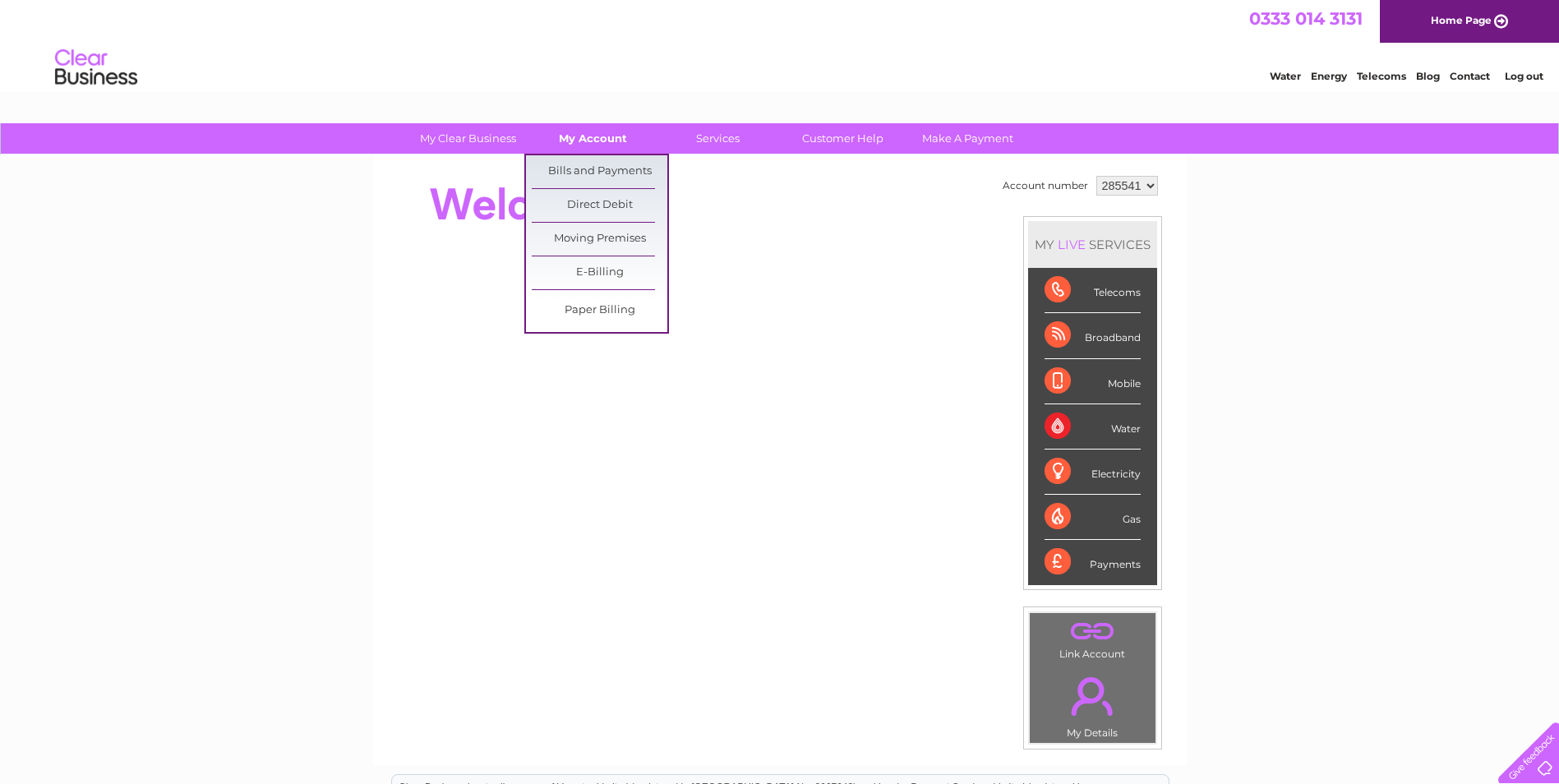
click at [590, 135] on link "My Account" at bounding box center [593, 139] width 135 height 31
click at [589, 172] on link "Bills and Payments" at bounding box center [599, 171] width 135 height 33
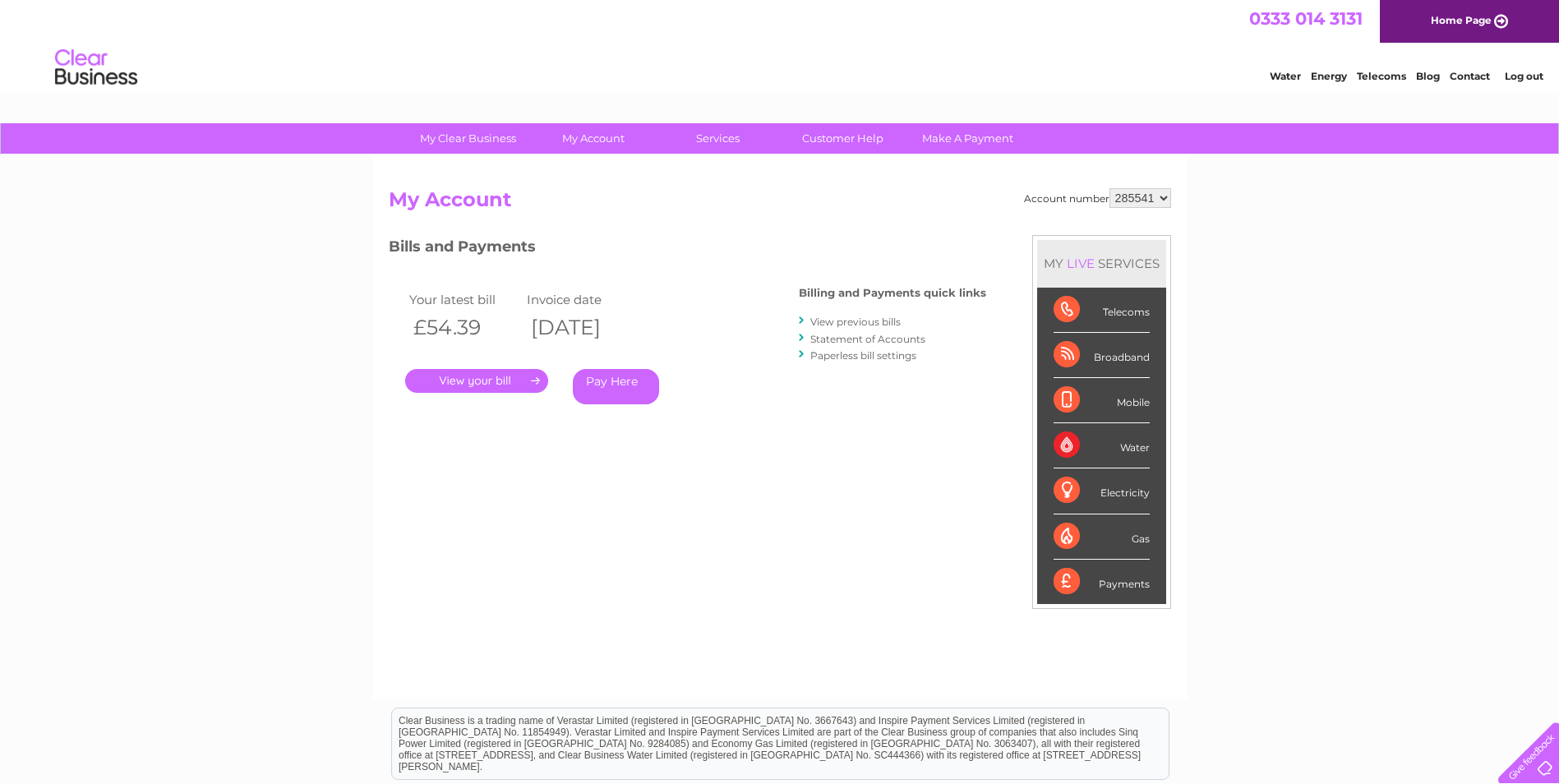
click at [461, 378] on link "." at bounding box center [477, 381] width 143 height 24
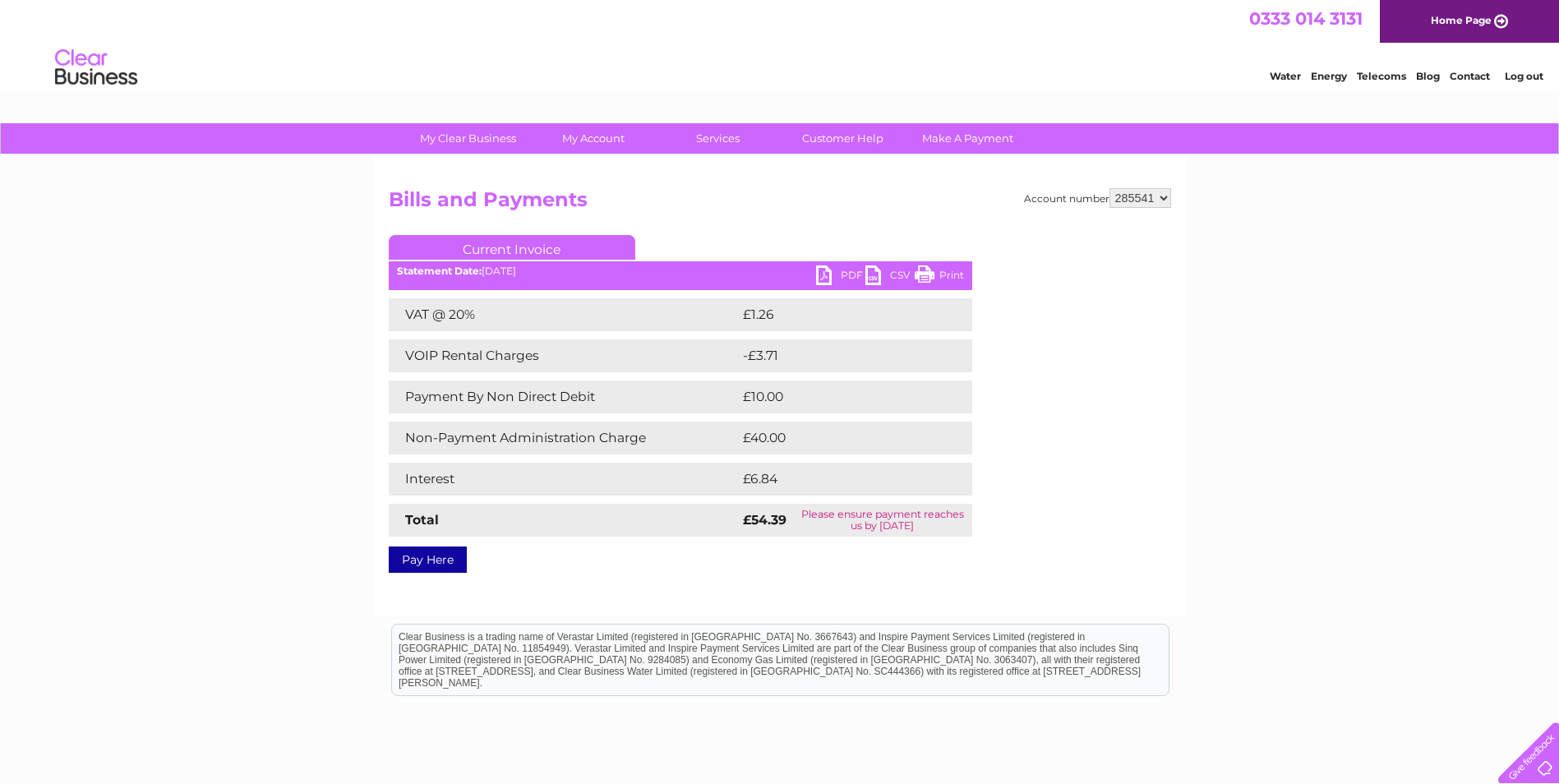
click at [823, 273] on link "PDF" at bounding box center [840, 278] width 49 height 24
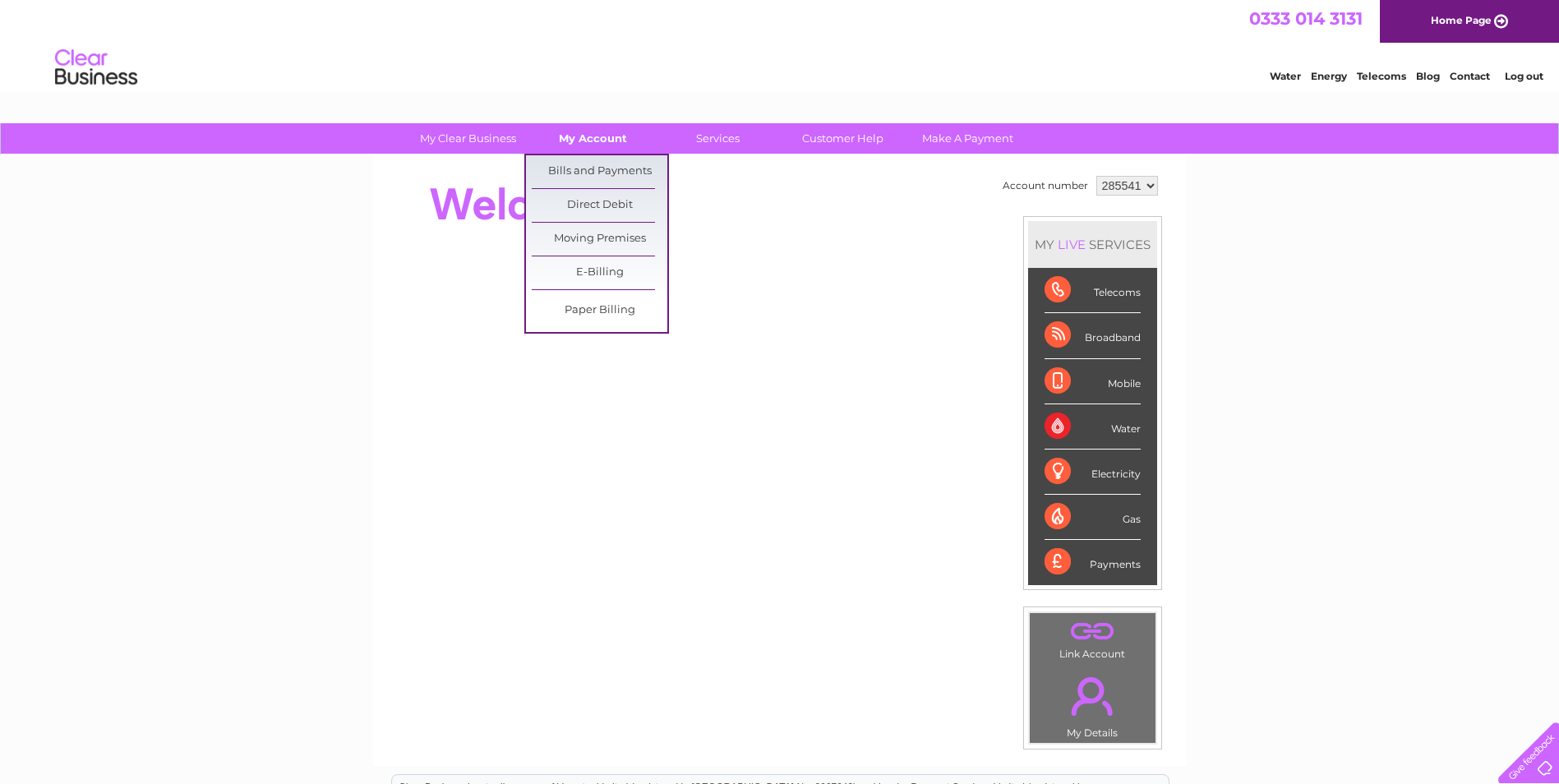
click at [565, 146] on link "My Account" at bounding box center [593, 139] width 135 height 31
click at [565, 167] on link "Bills and Payments" at bounding box center [599, 171] width 135 height 33
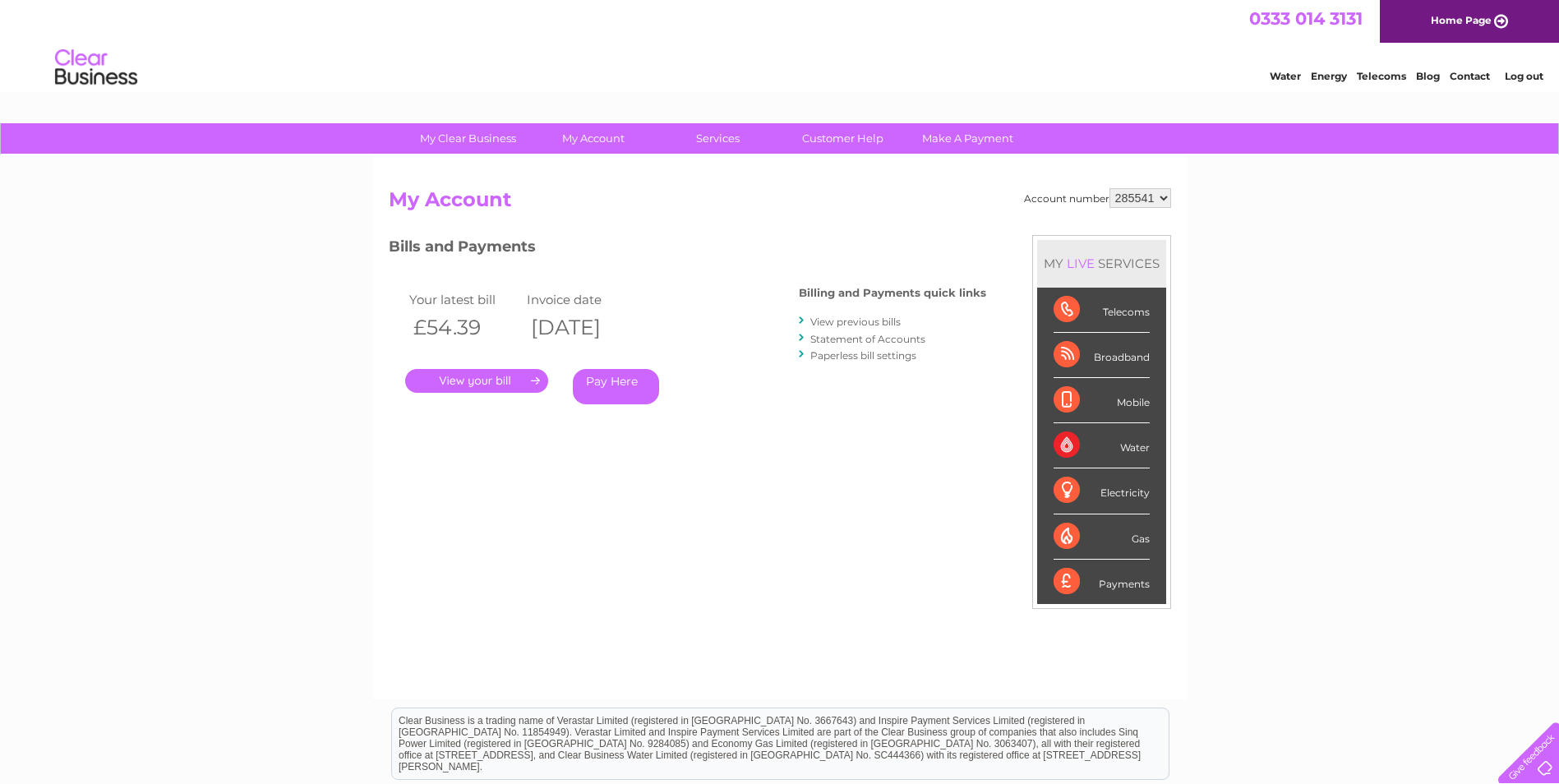
click at [472, 380] on link "." at bounding box center [477, 381] width 143 height 24
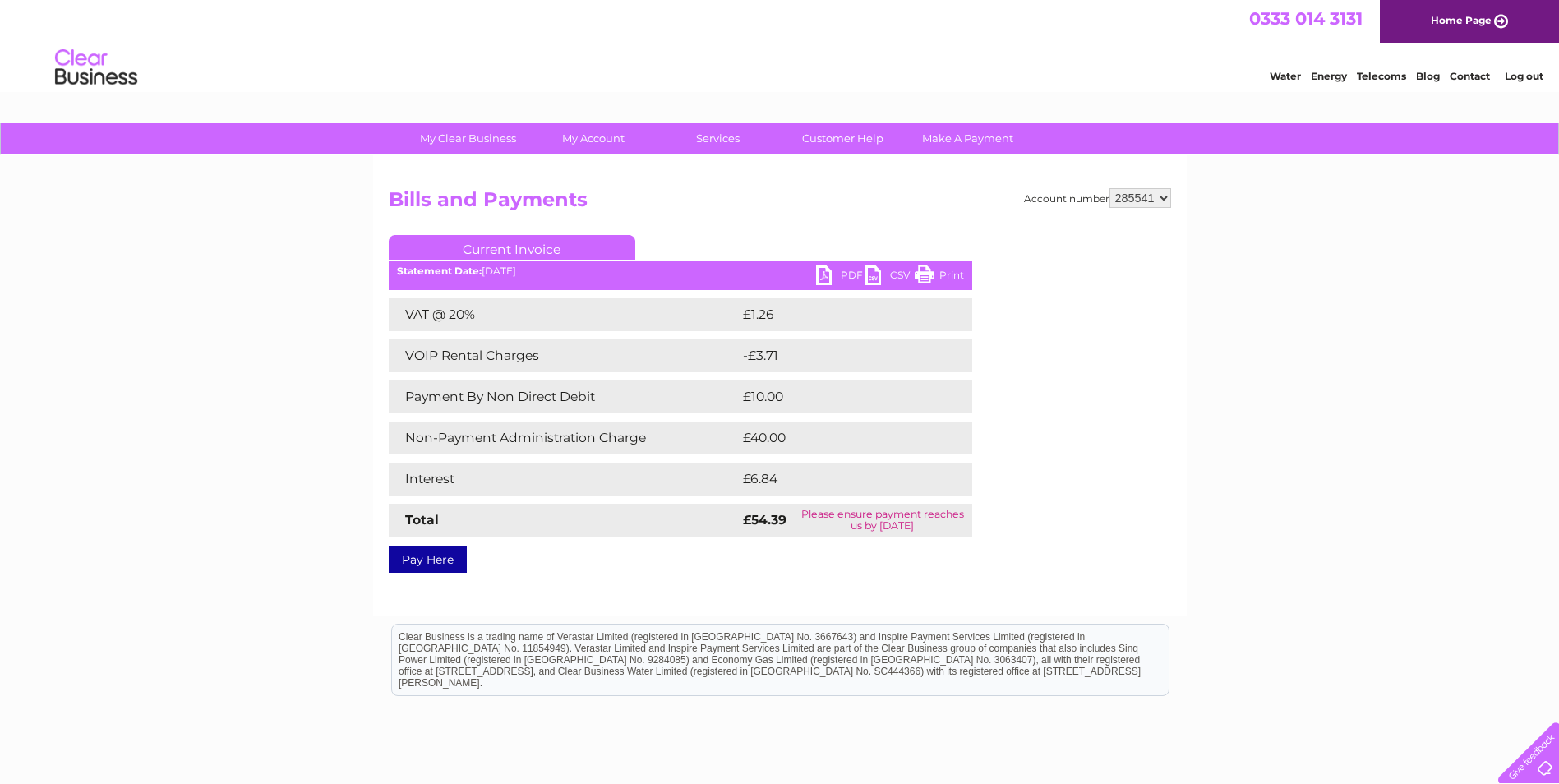
click at [825, 278] on link "PDF" at bounding box center [840, 278] width 49 height 24
click at [827, 279] on link "PDF" at bounding box center [840, 278] width 49 height 24
